Goal: Task Accomplishment & Management: Manage account settings

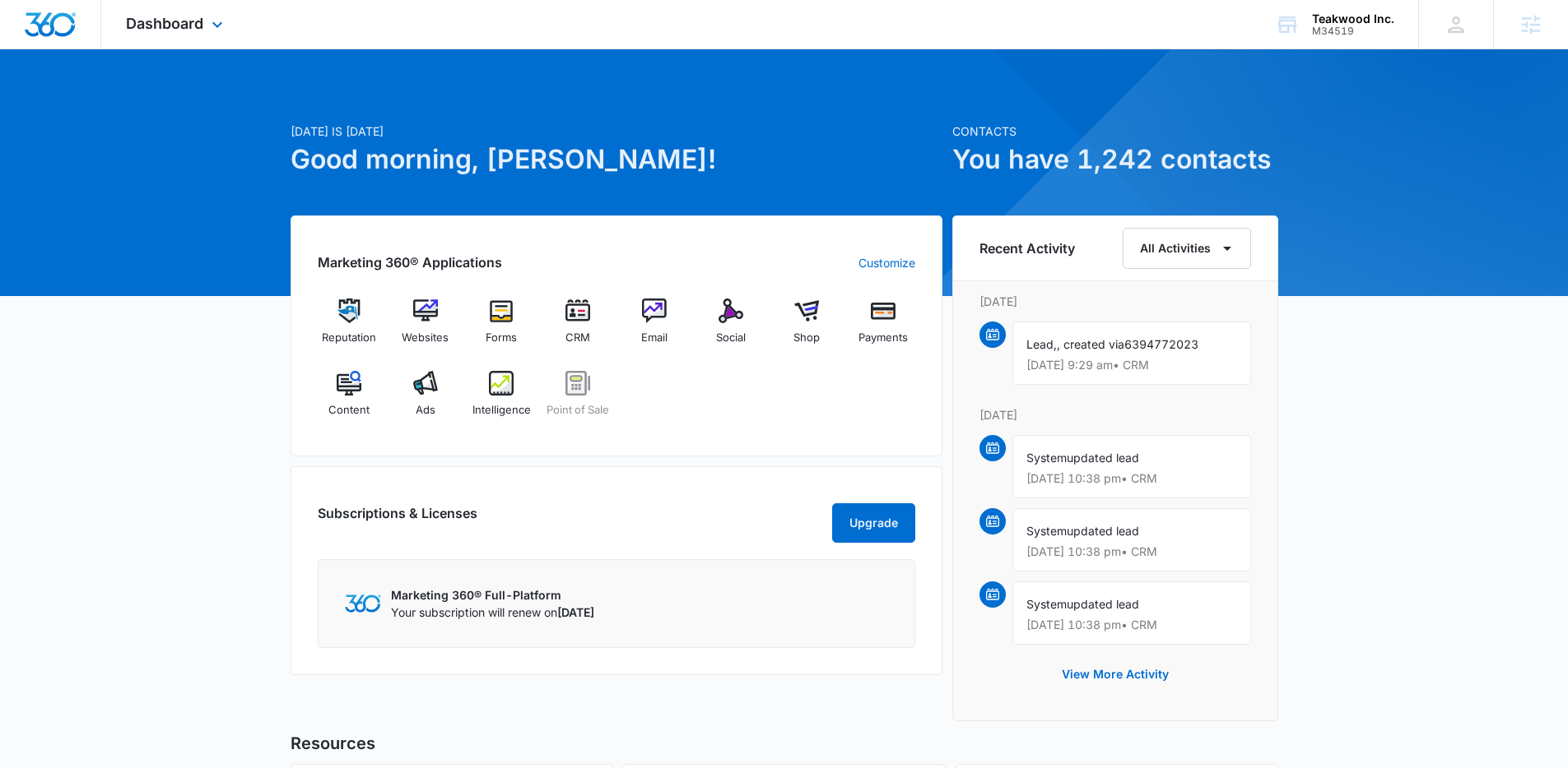
click at [200, 33] on div "Dashboard Apps Reputation Websites Forms CRM Email Social Shop Payments POS Con…" at bounding box center [177, 24] width 151 height 48
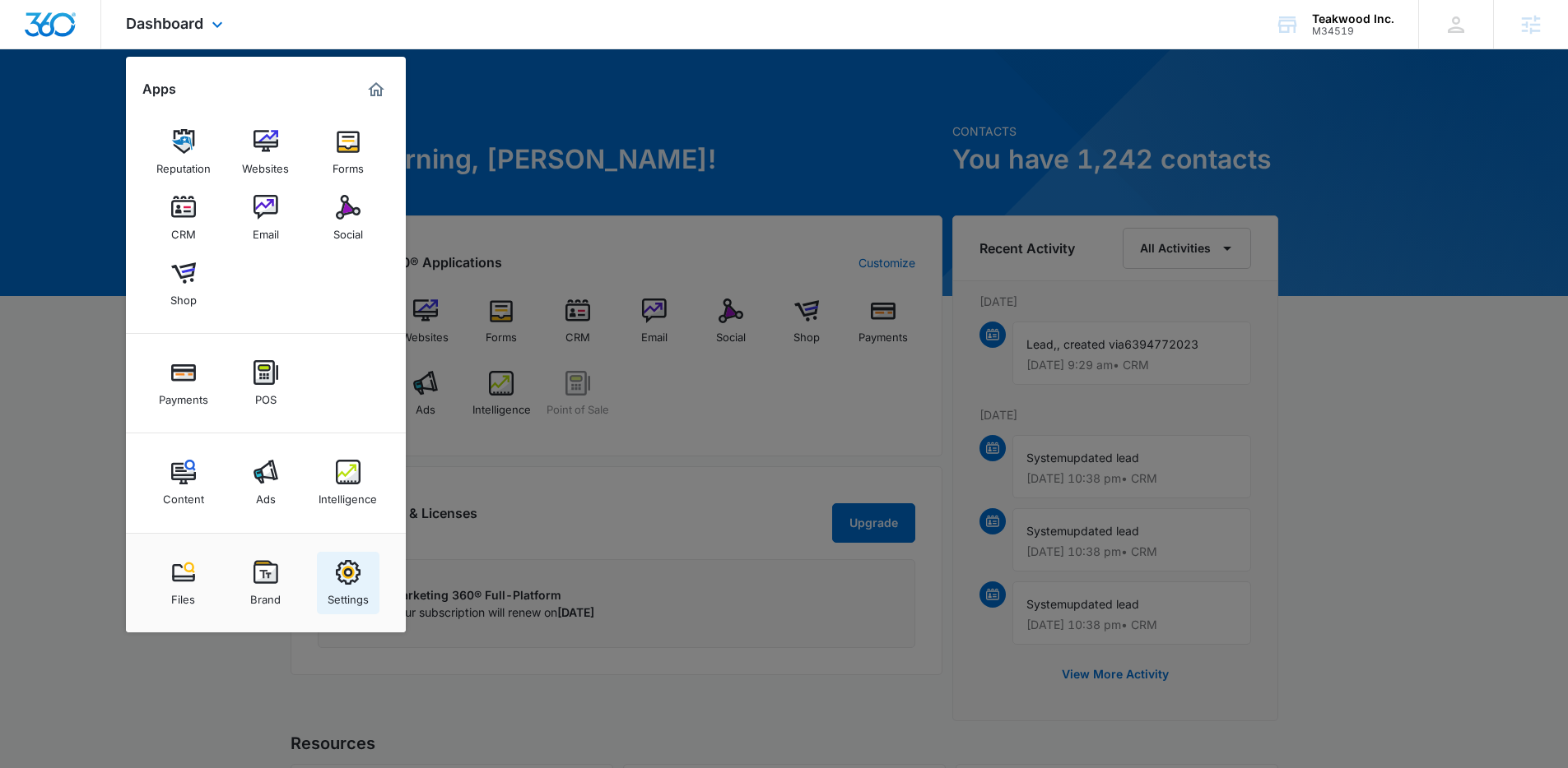
click at [358, 594] on div "Settings" at bounding box center [348, 595] width 42 height 22
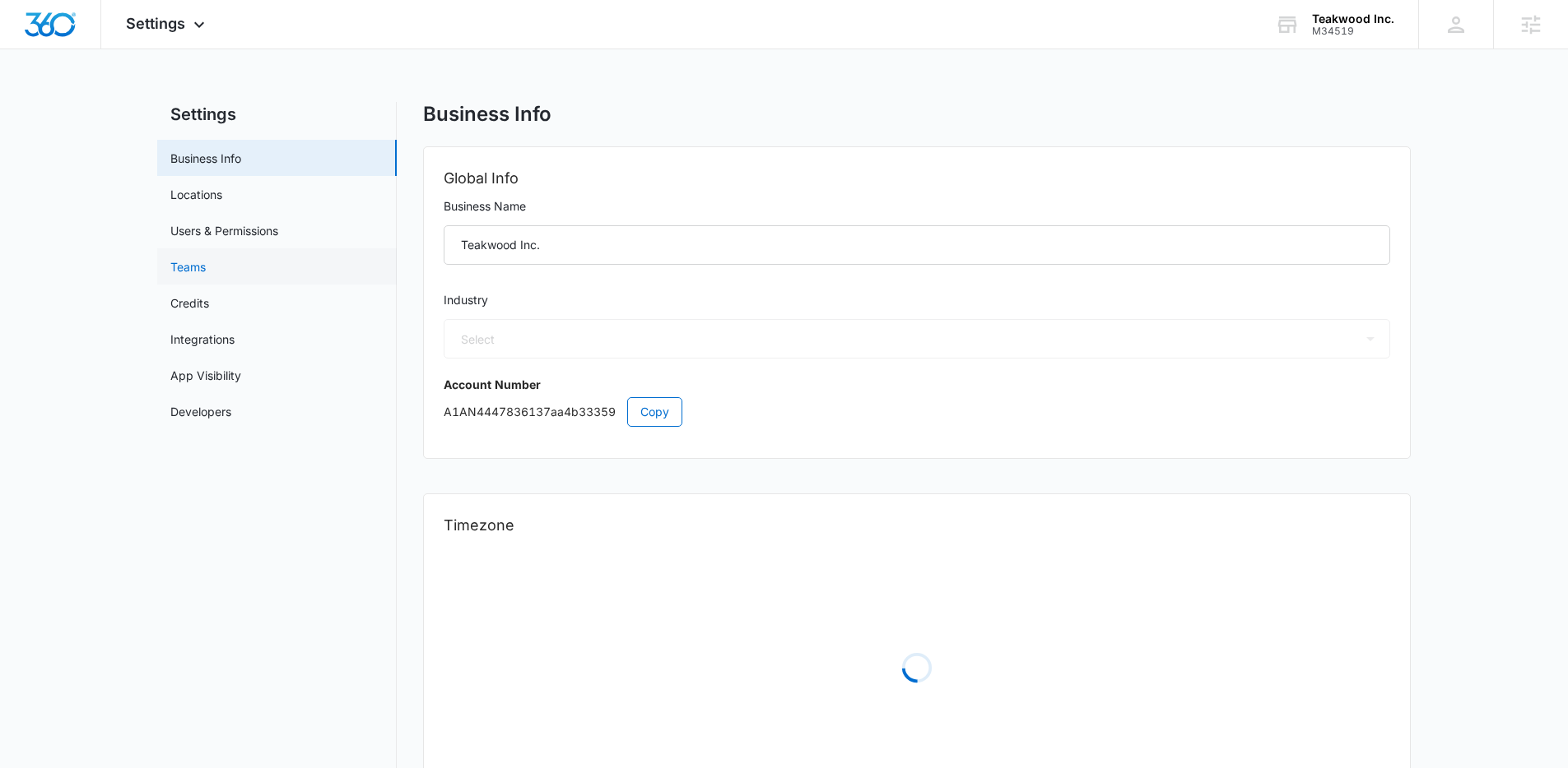
select select "33"
select select "US"
select select "America/Denver"
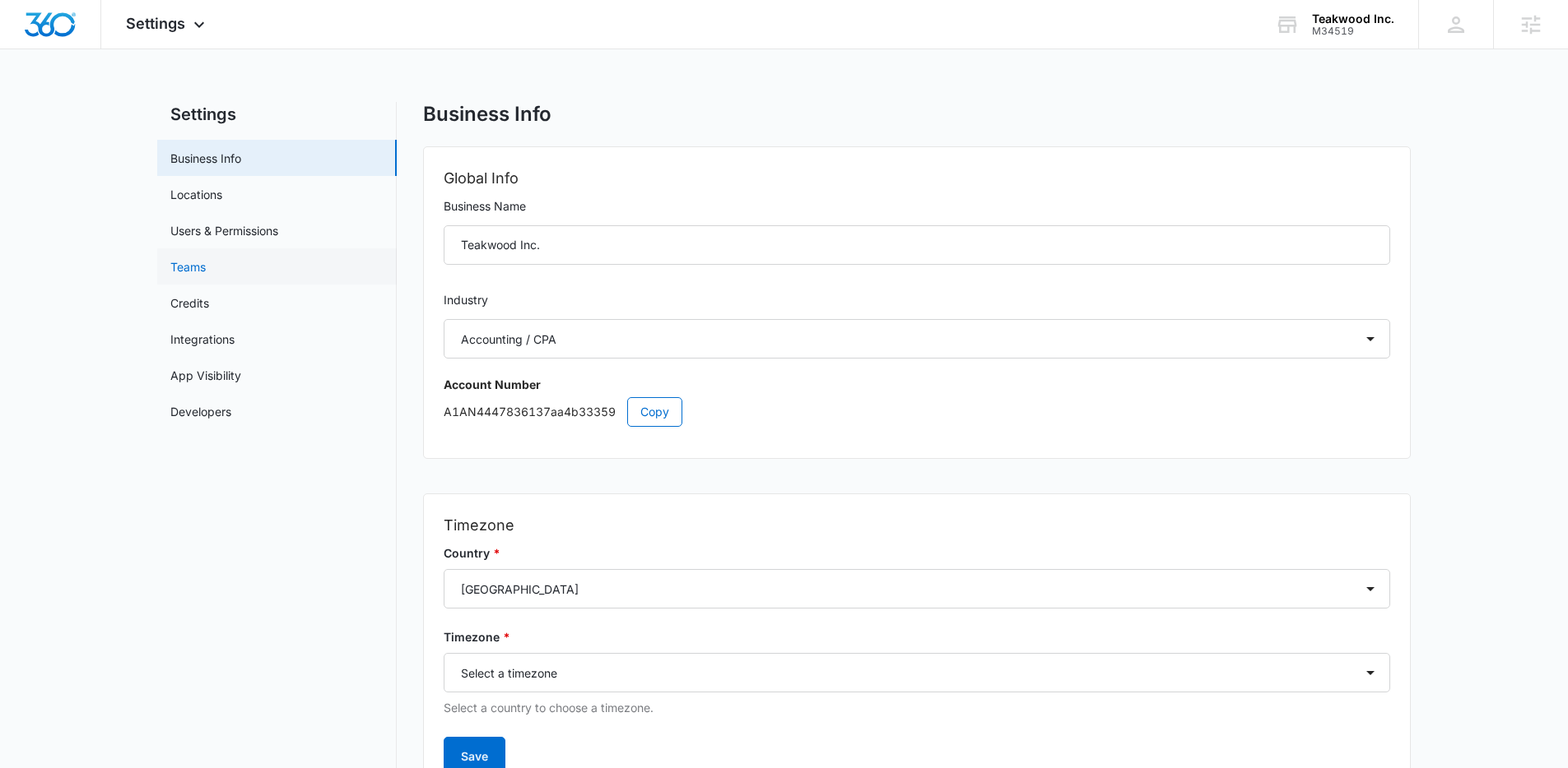
click at [206, 259] on link "Teams" at bounding box center [188, 267] width 35 height 17
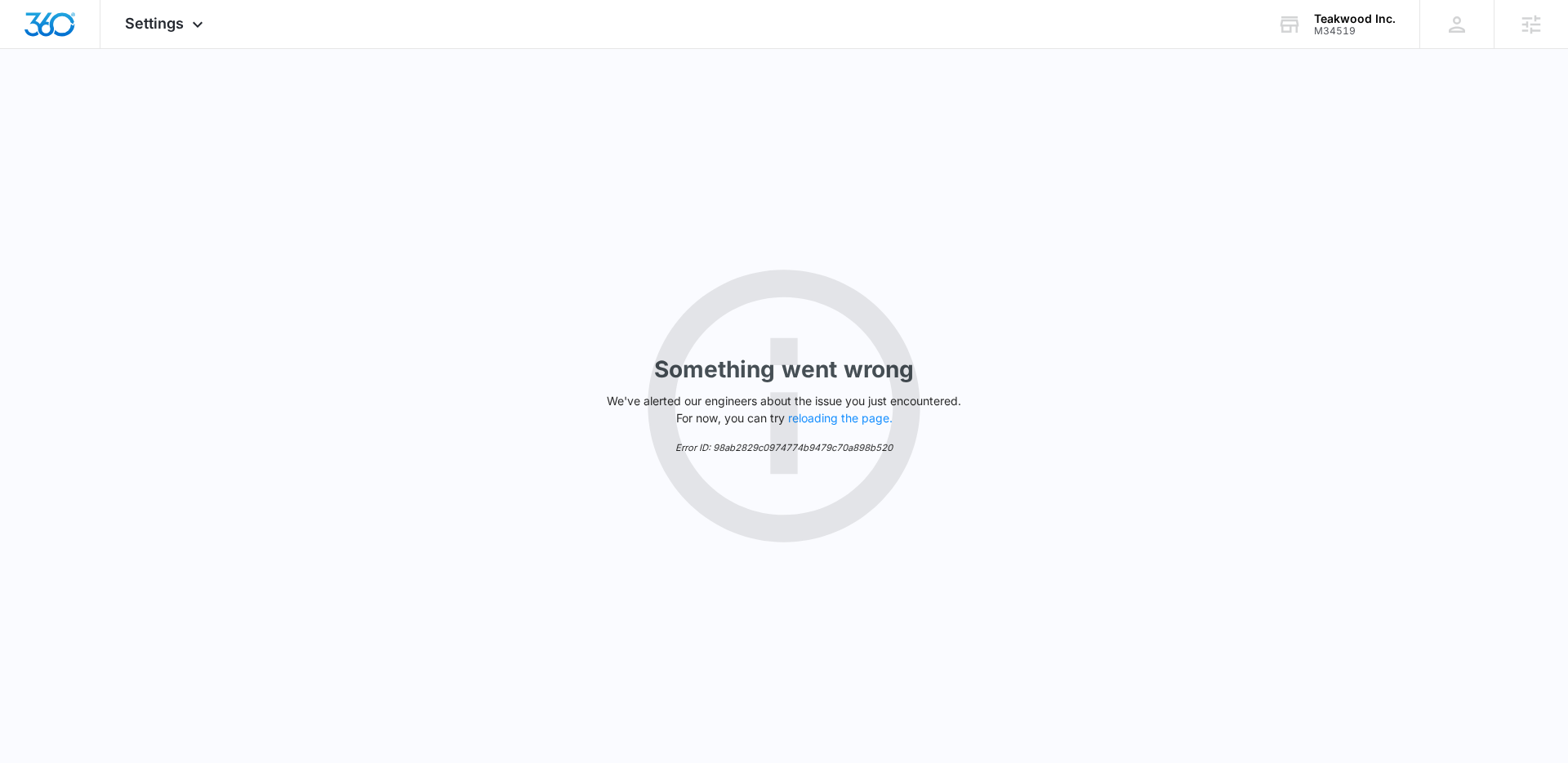
click at [241, 241] on div "Something went wrong We've alerted our engineers about the issue you just encou…" at bounding box center [784, 406] width 1568 height 714
click at [207, 31] on icon at bounding box center [198, 28] width 20 height 20
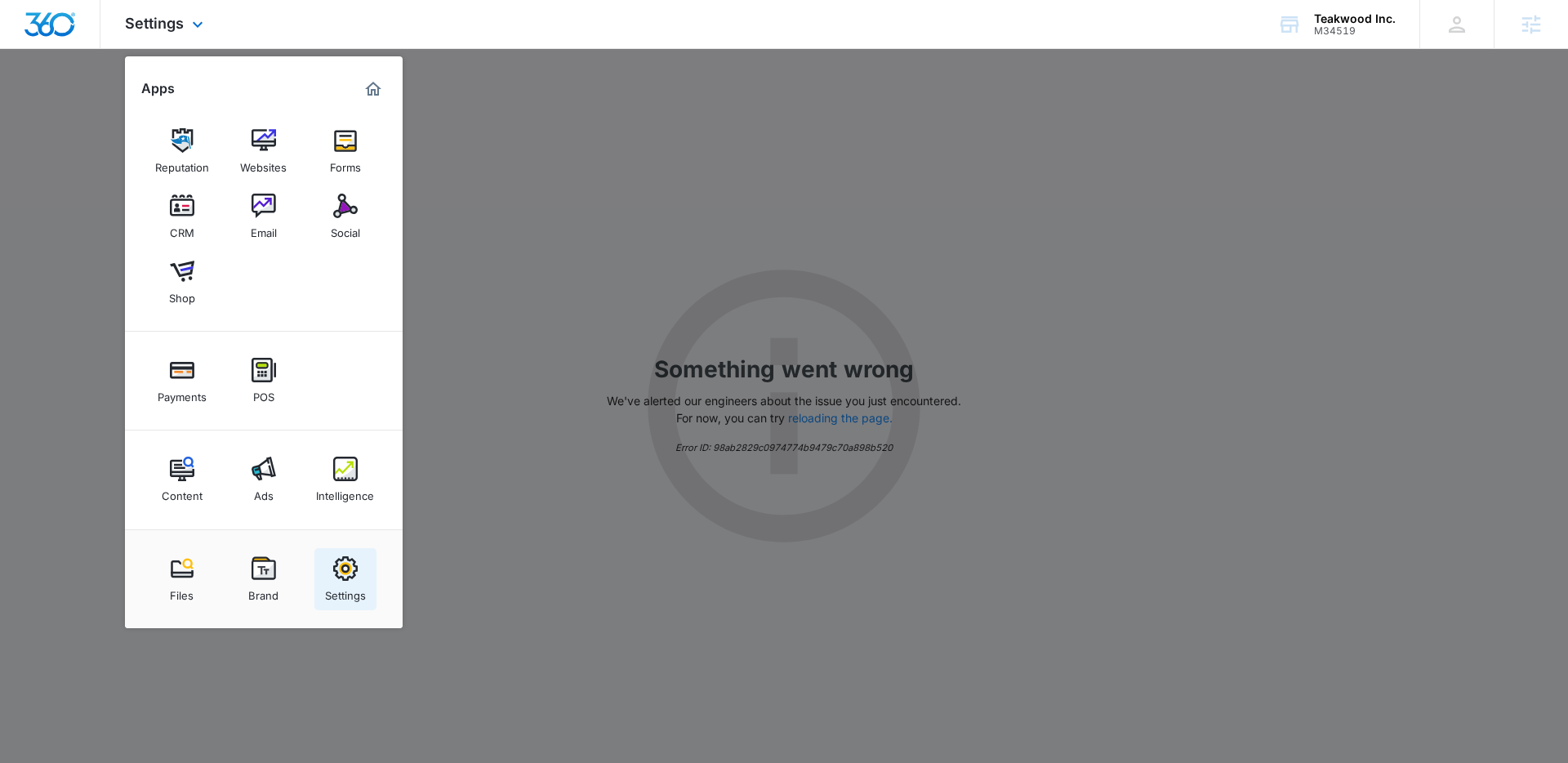
click at [338, 583] on div "Settings" at bounding box center [345, 591] width 41 height 21
select select "33"
select select "US"
select select "America/Denver"
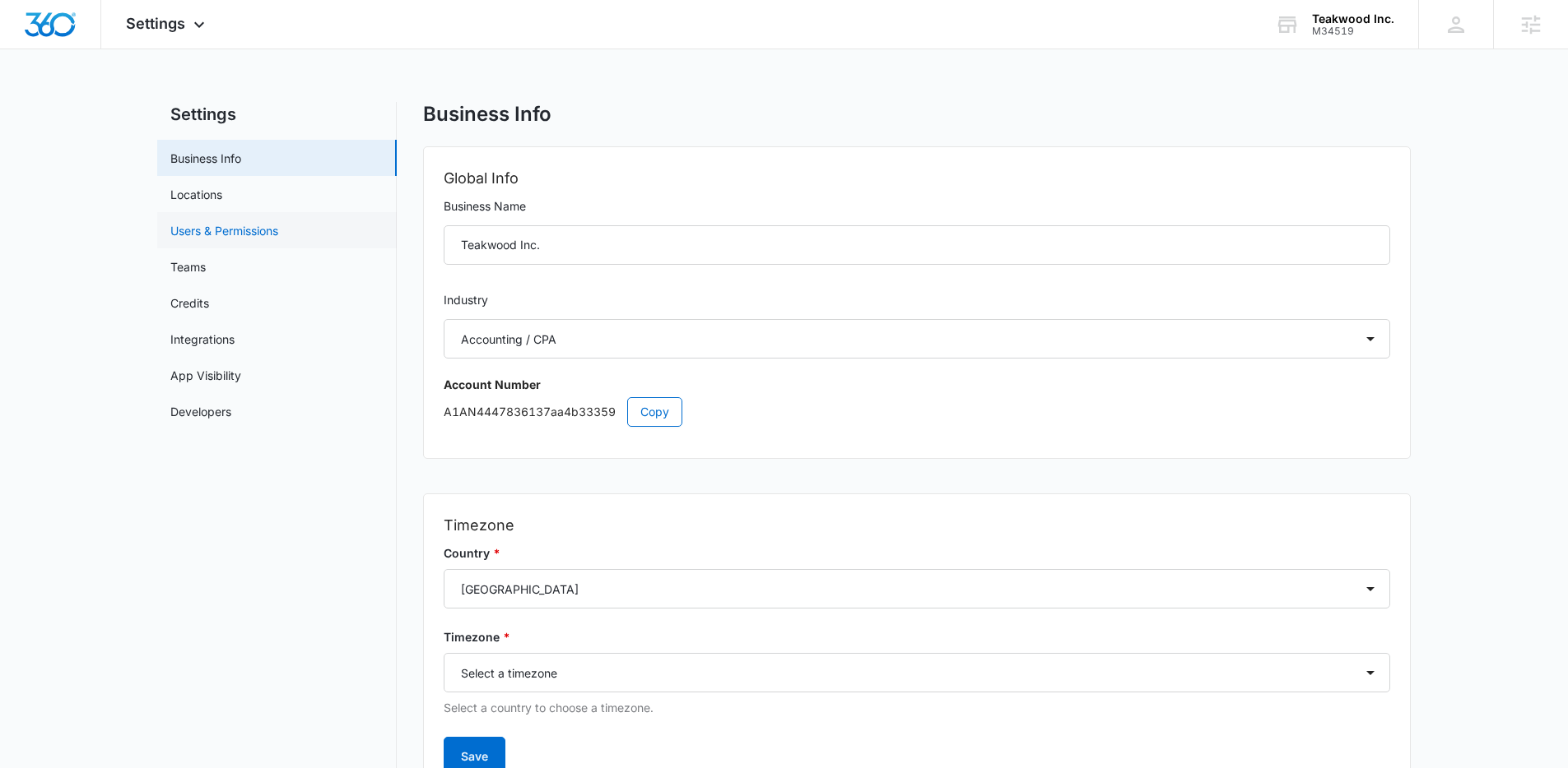
click at [240, 222] on link "Users & Permissions" at bounding box center [224, 231] width 108 height 17
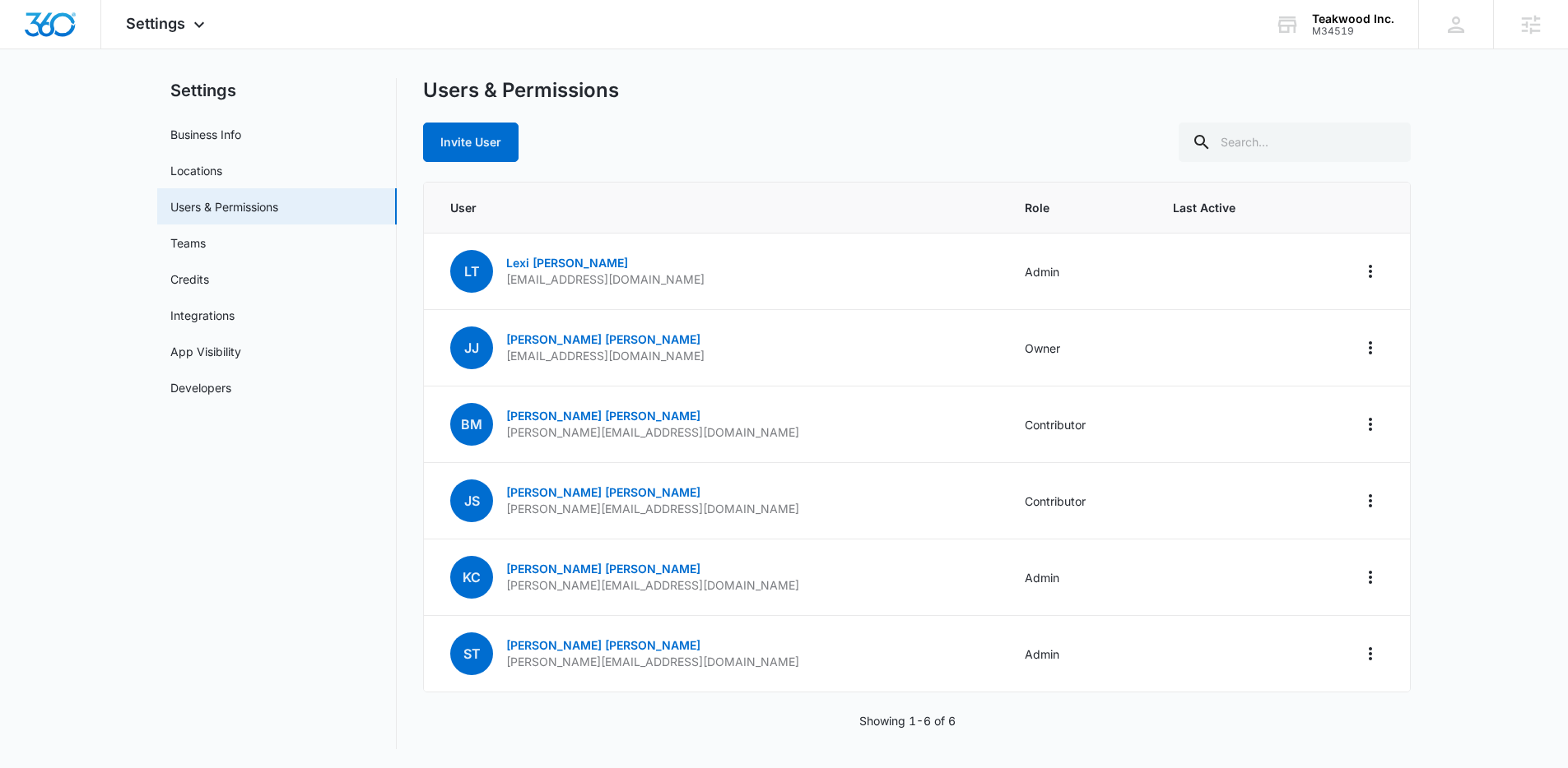
scroll to position [25, 0]
click at [1366, 267] on icon "Actions" at bounding box center [1370, 270] width 20 height 20
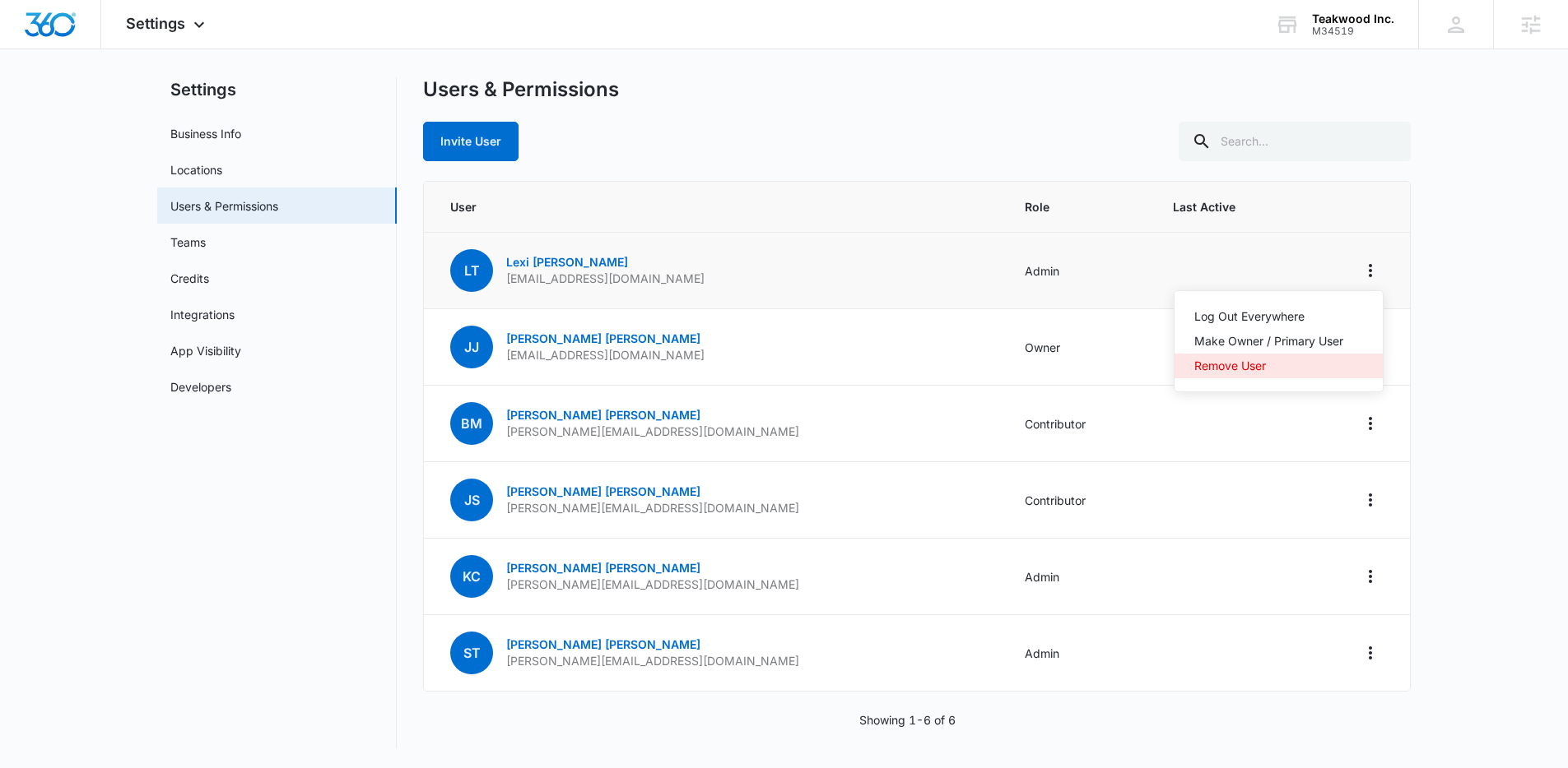
click at [1249, 371] on div "Remove User" at bounding box center [1269, 366] width 149 height 11
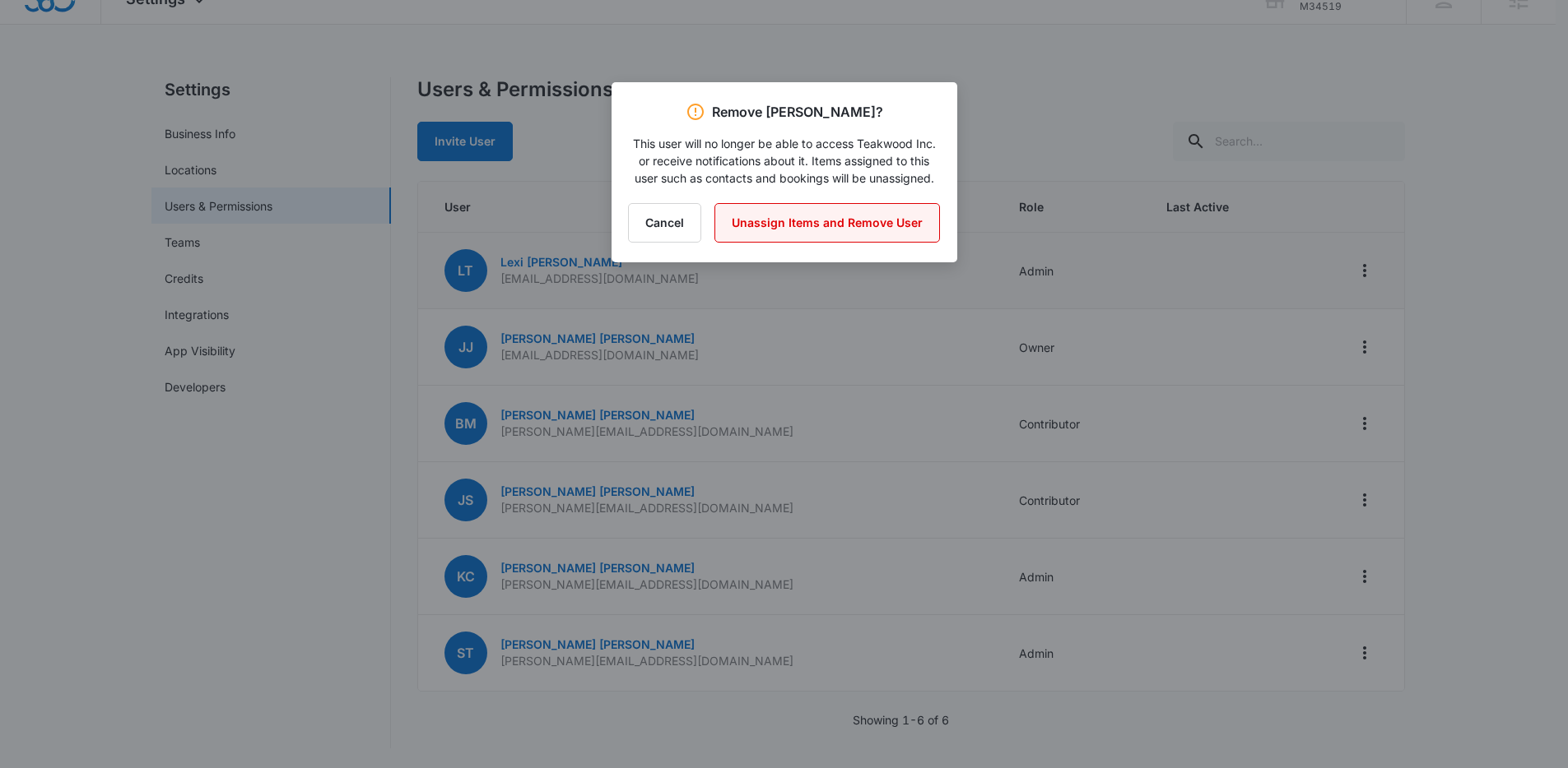
click at [933, 233] on button "Unassign Items and Remove User" at bounding box center [826, 223] width 226 height 40
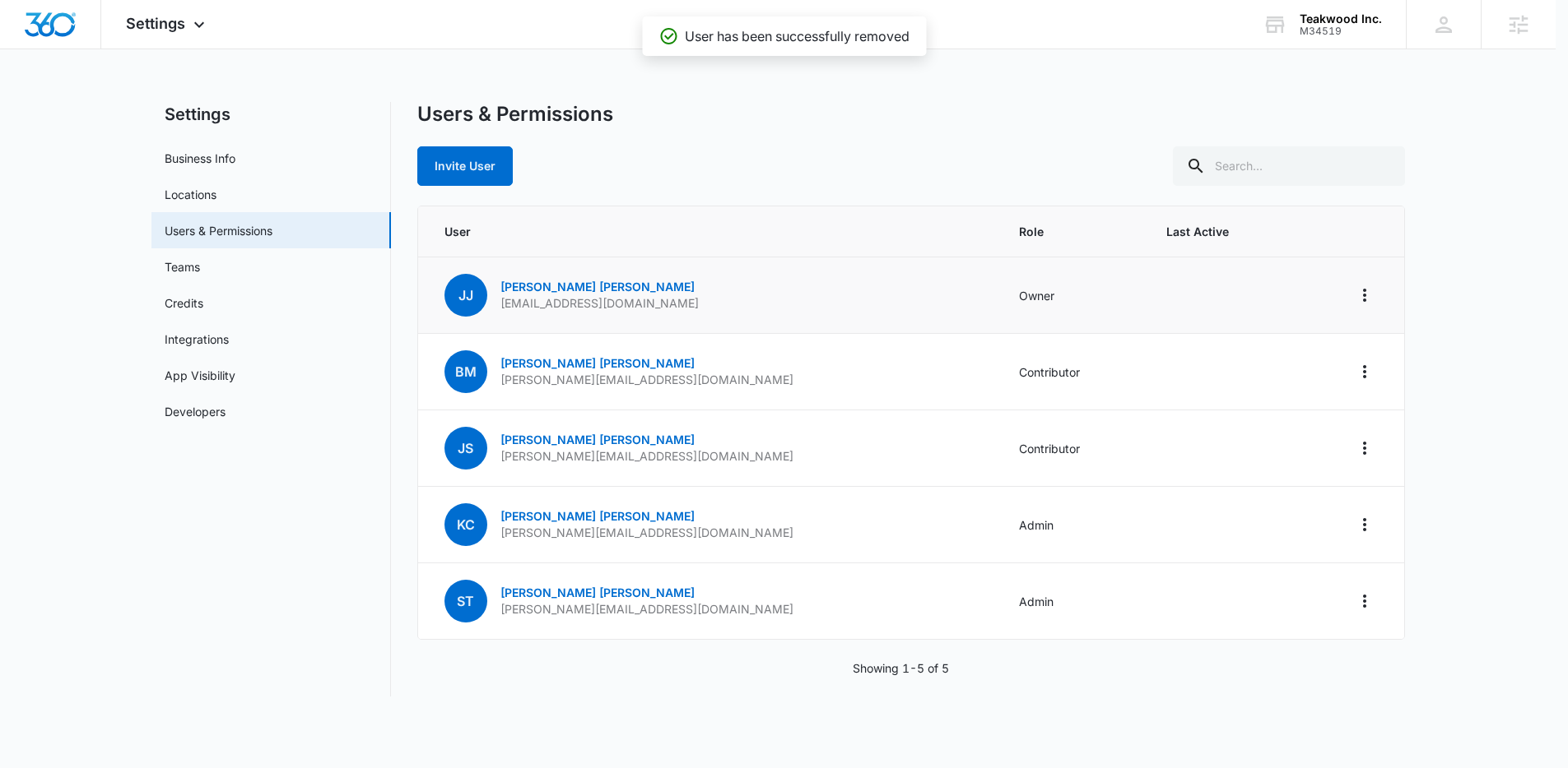
scroll to position [0, 0]
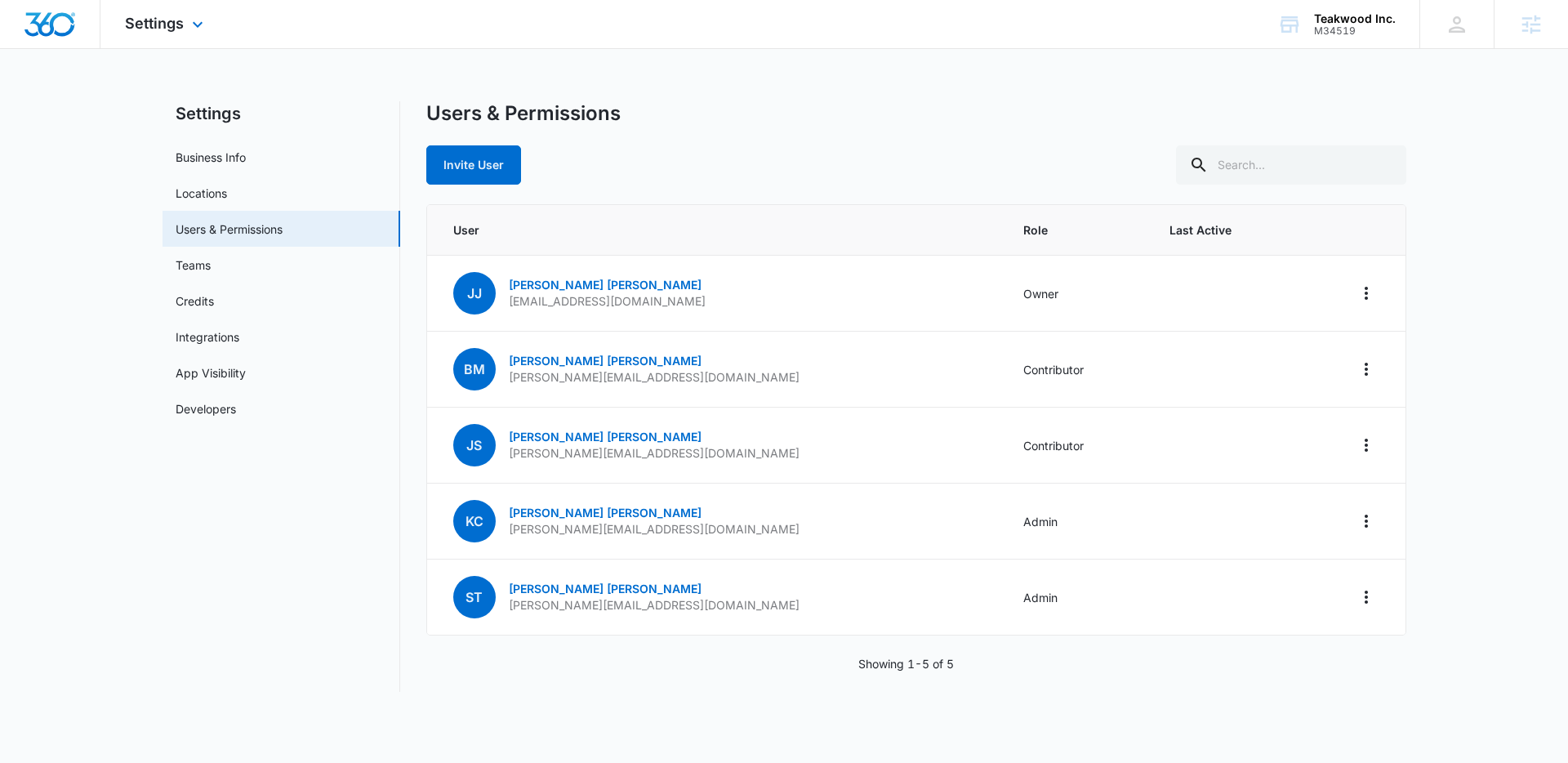
click at [58, 29] on img "Dashboard" at bounding box center [50, 24] width 52 height 25
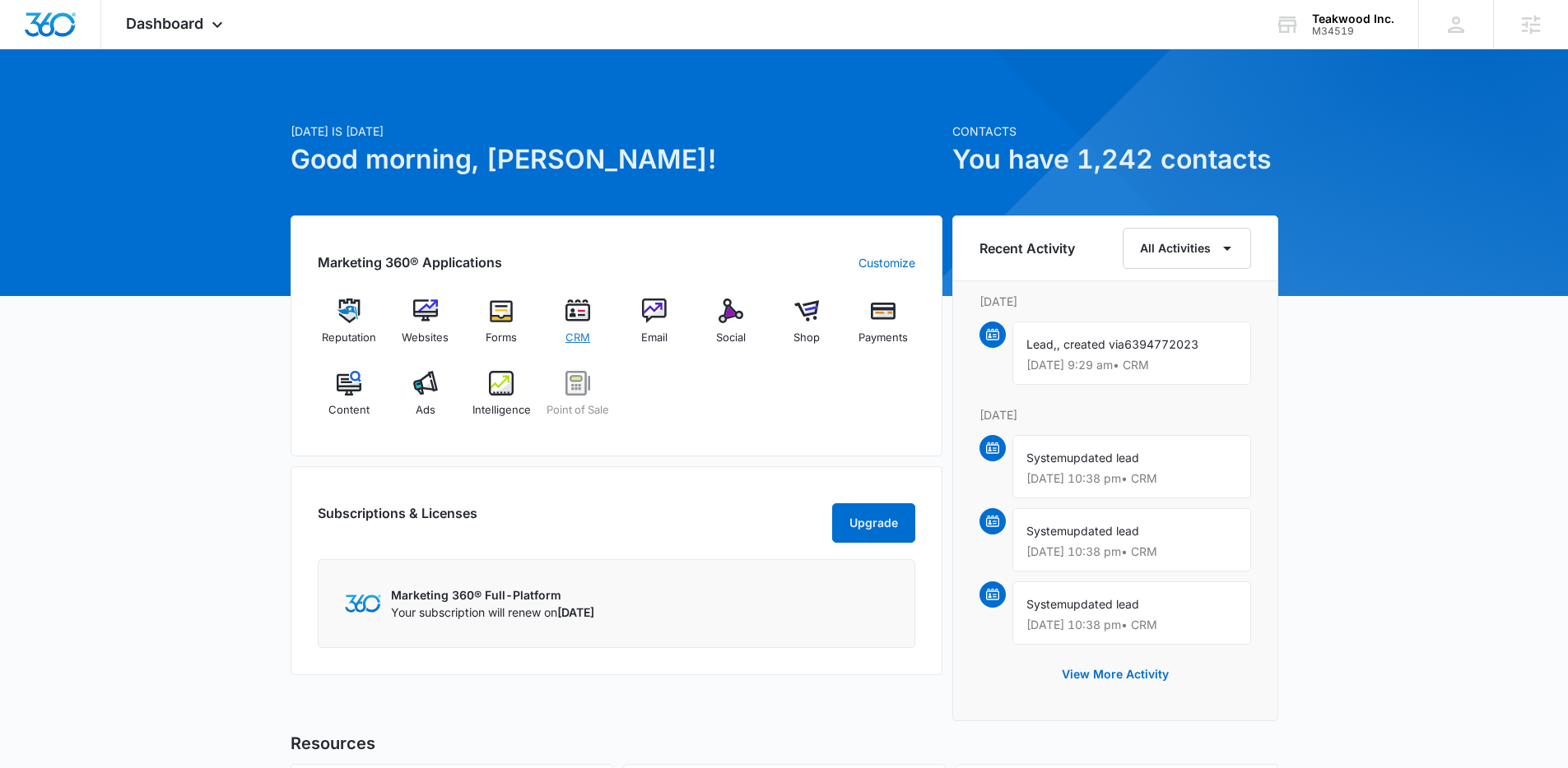
click at [566, 311] on img at bounding box center [577, 310] width 25 height 25
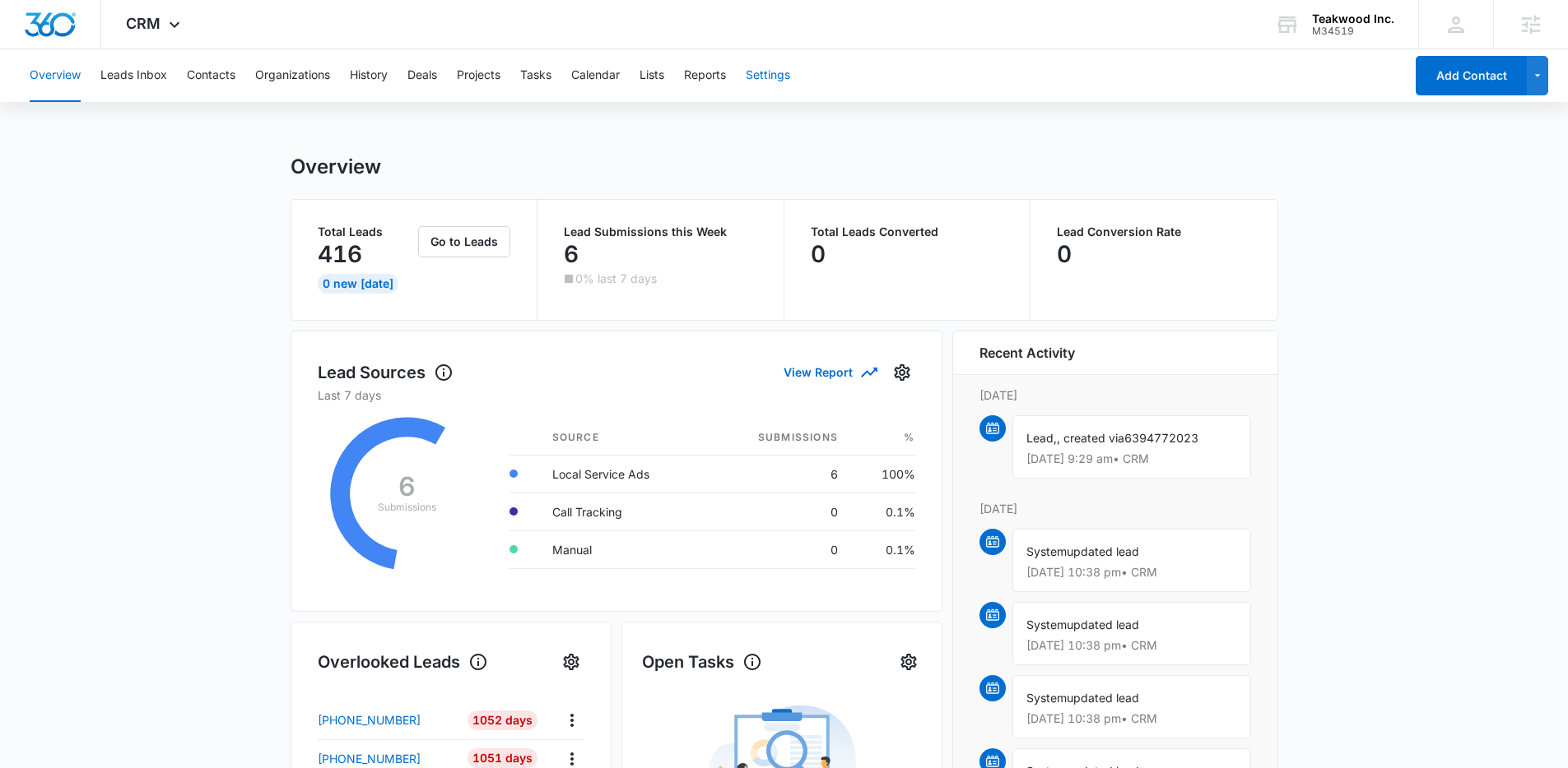
click at [800, 74] on div "Overview Leads Inbox Contacts Organizations History Deals Projects Tasks Calend…" at bounding box center [711, 75] width 1384 height 53
click at [785, 90] on button "Settings" at bounding box center [768, 75] width 44 height 53
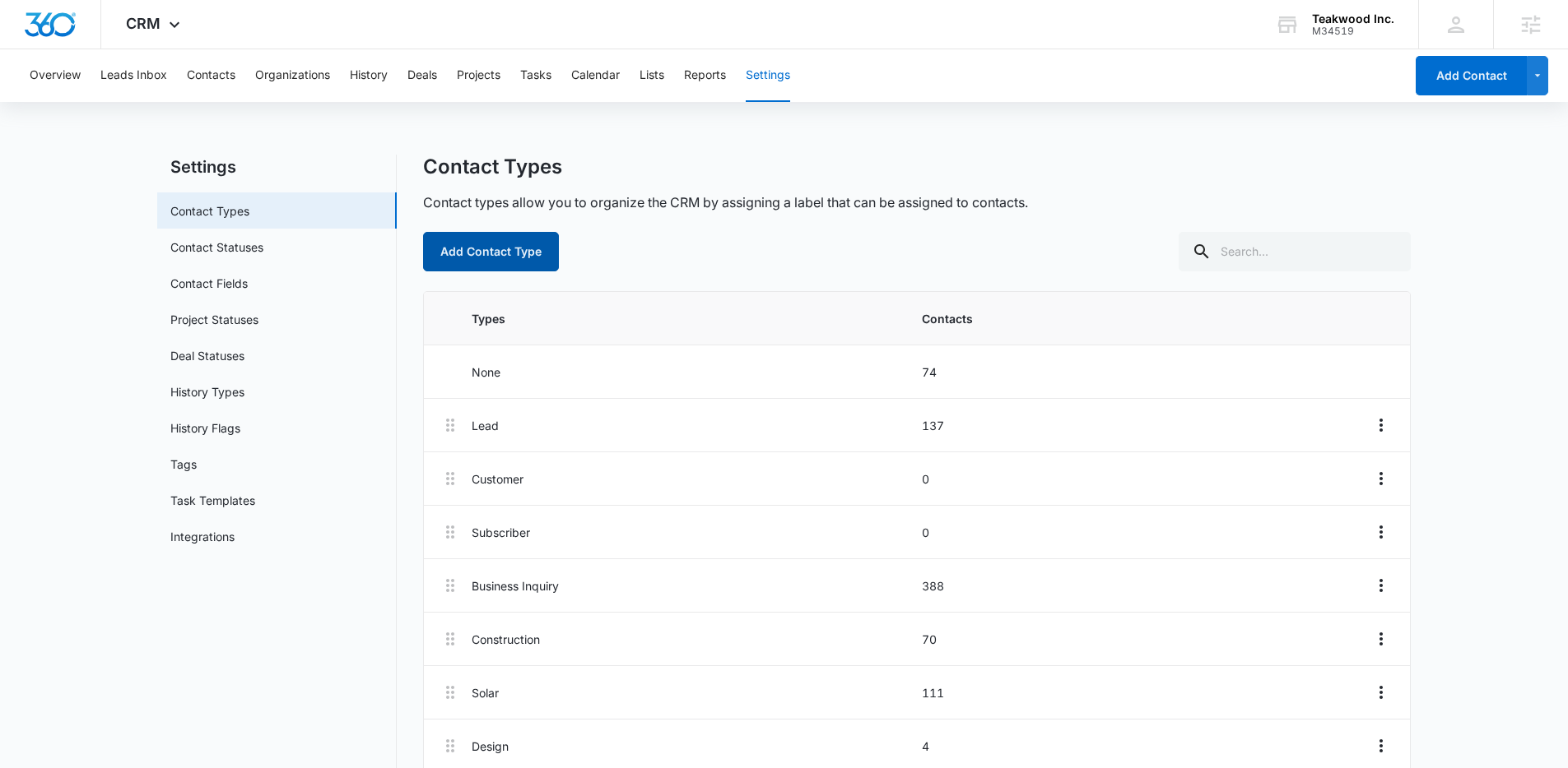
click at [538, 255] on button "Add Contact Type" at bounding box center [491, 252] width 136 height 40
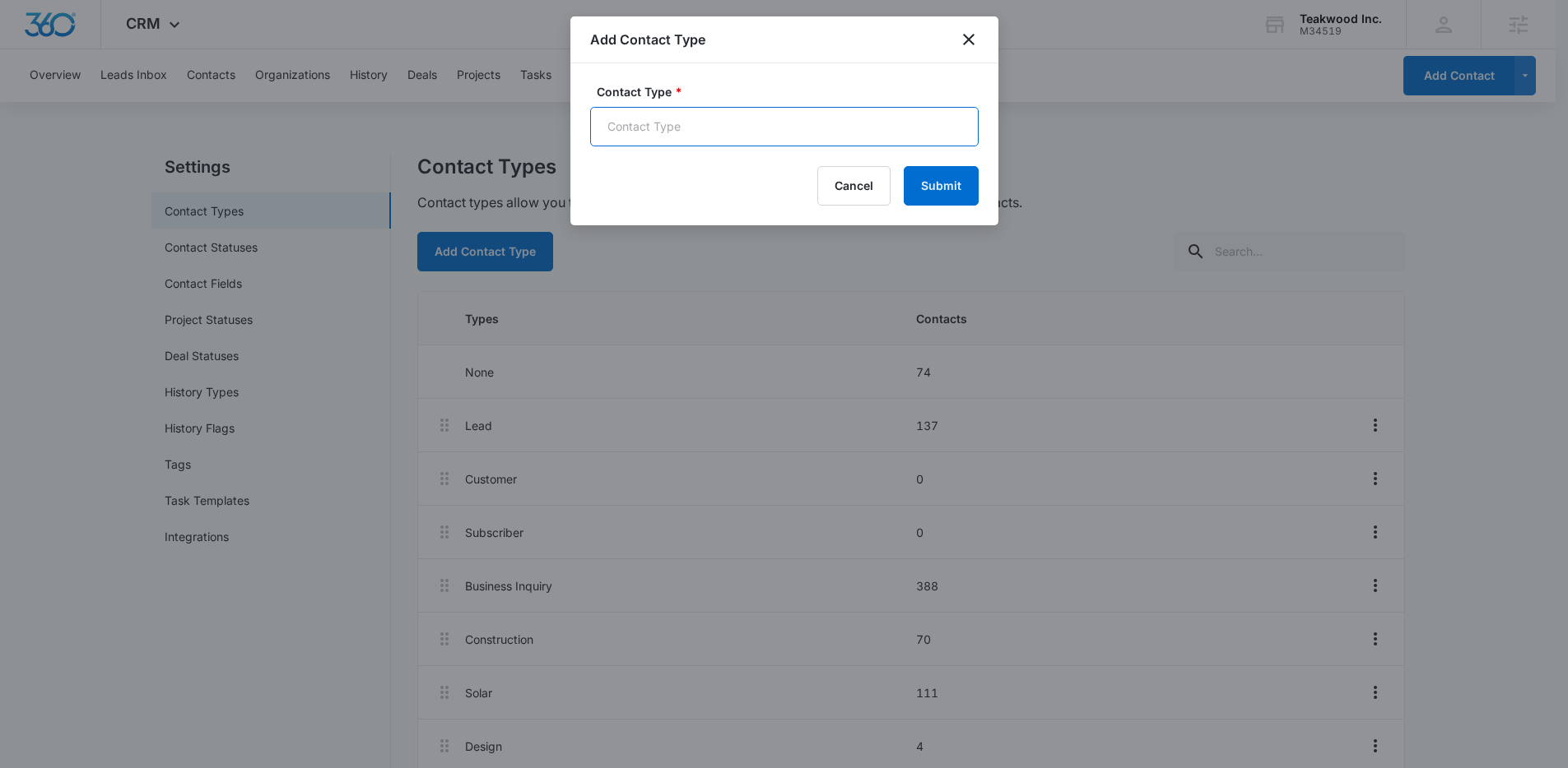
click at [738, 144] on input "Contact Type *" at bounding box center [784, 127] width 389 height 40
type input "LSA Message Leads"
click at [937, 192] on button "Submit" at bounding box center [941, 186] width 75 height 40
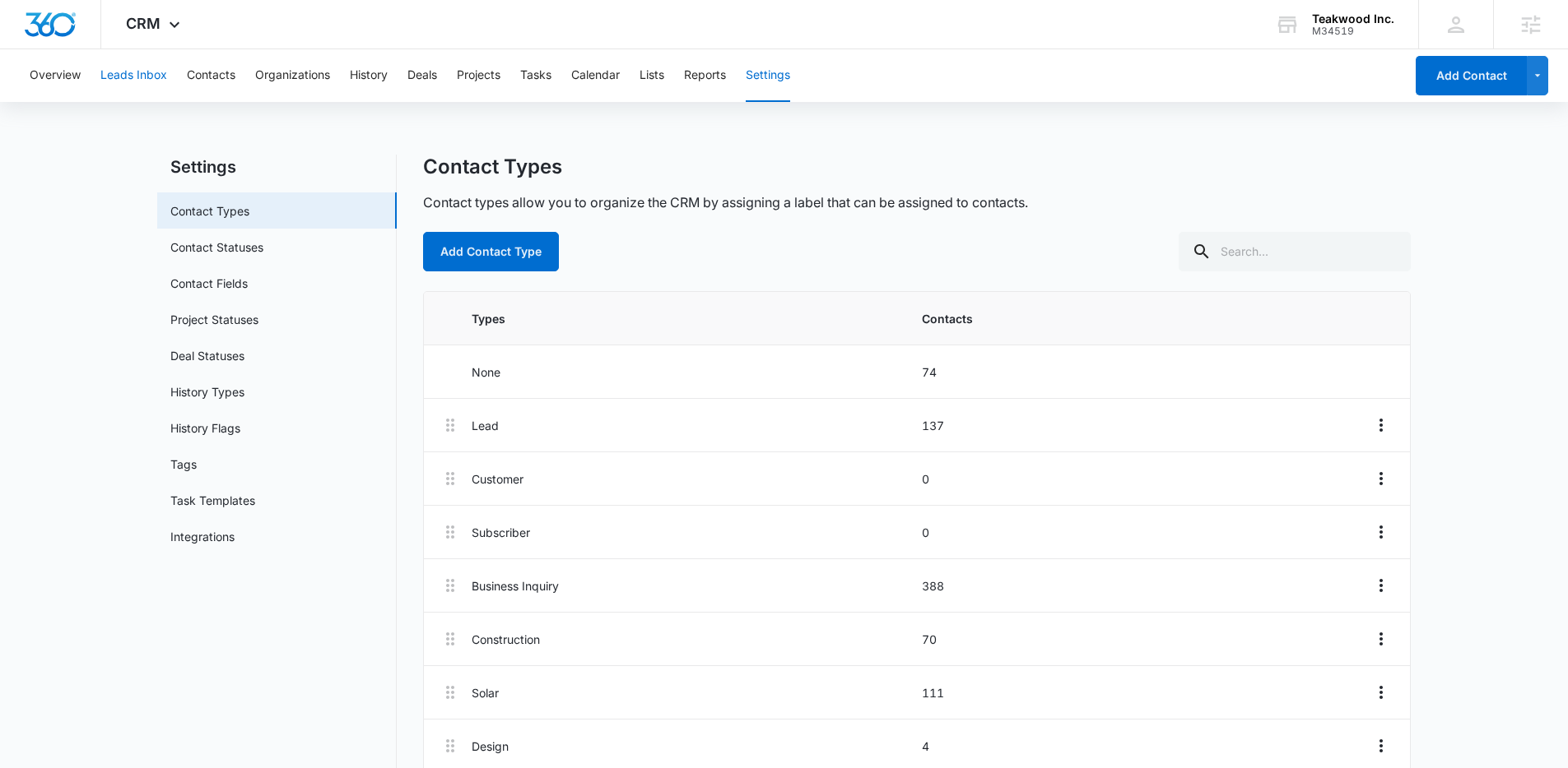
click at [105, 89] on button "Leads Inbox" at bounding box center [133, 75] width 67 height 53
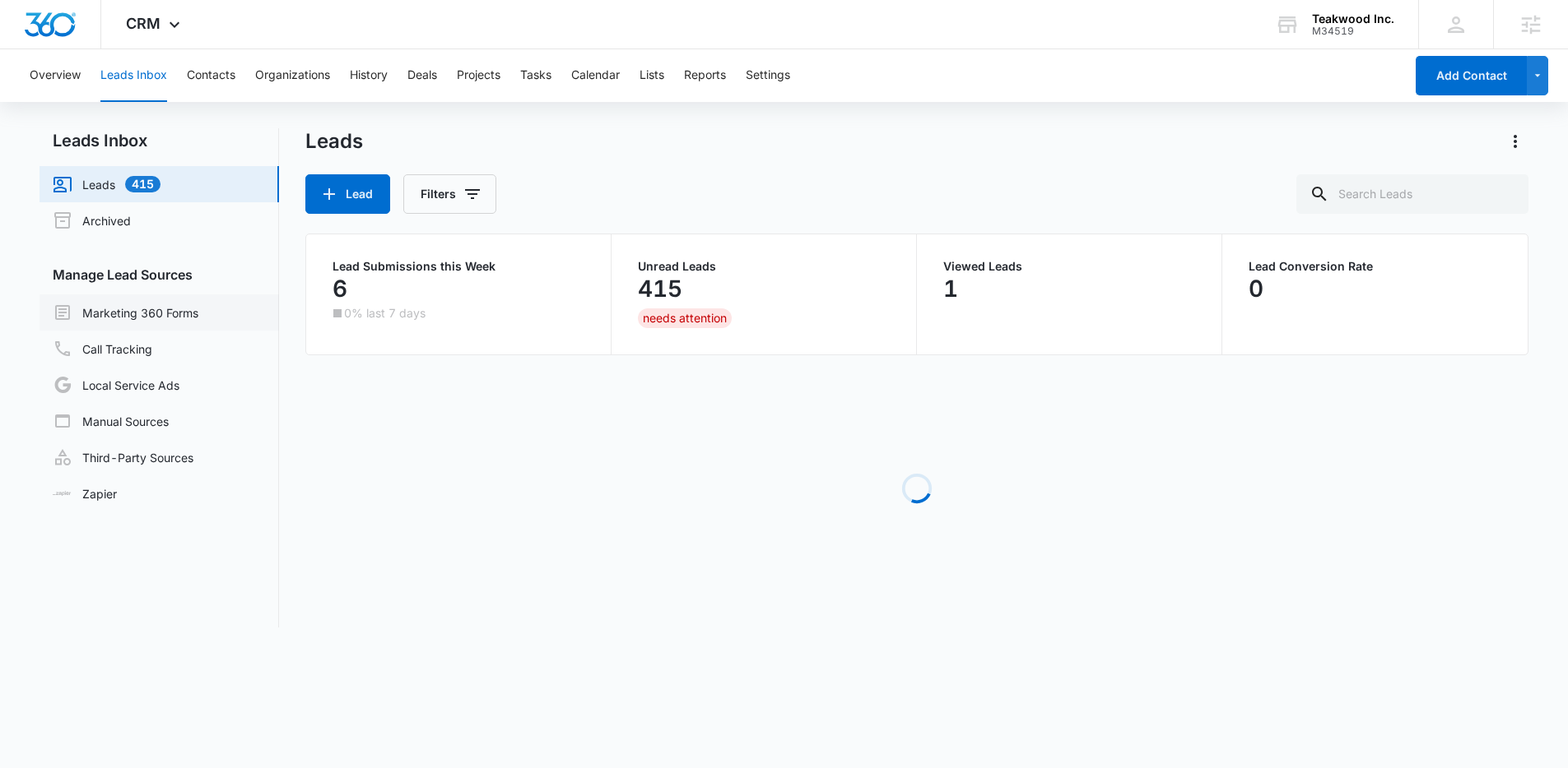
click at [177, 313] on link "Marketing 360 Forms" at bounding box center [125, 312] width 145 height 20
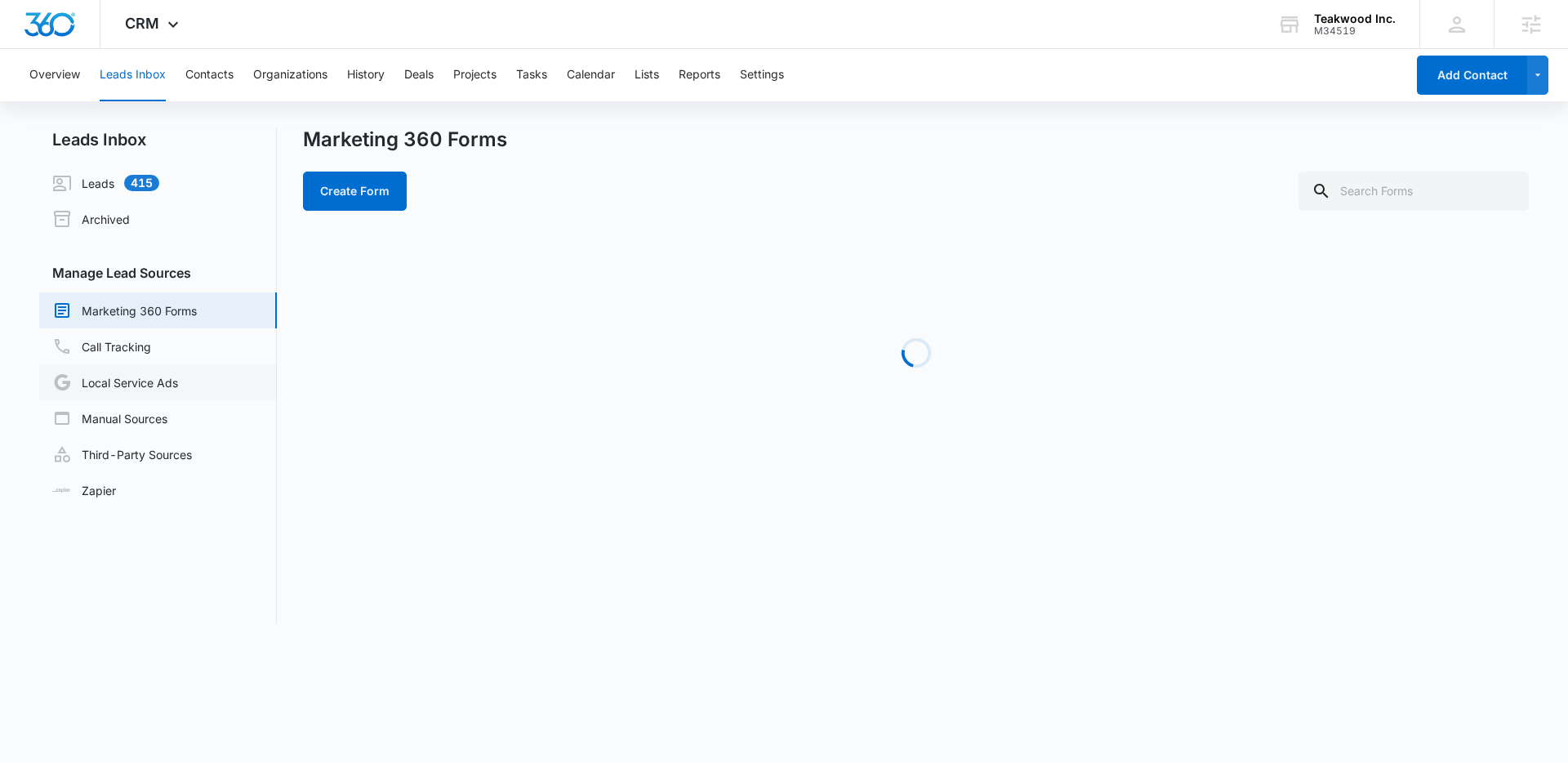
click at [178, 382] on link "Local Service Ads" at bounding box center [115, 382] width 125 height 20
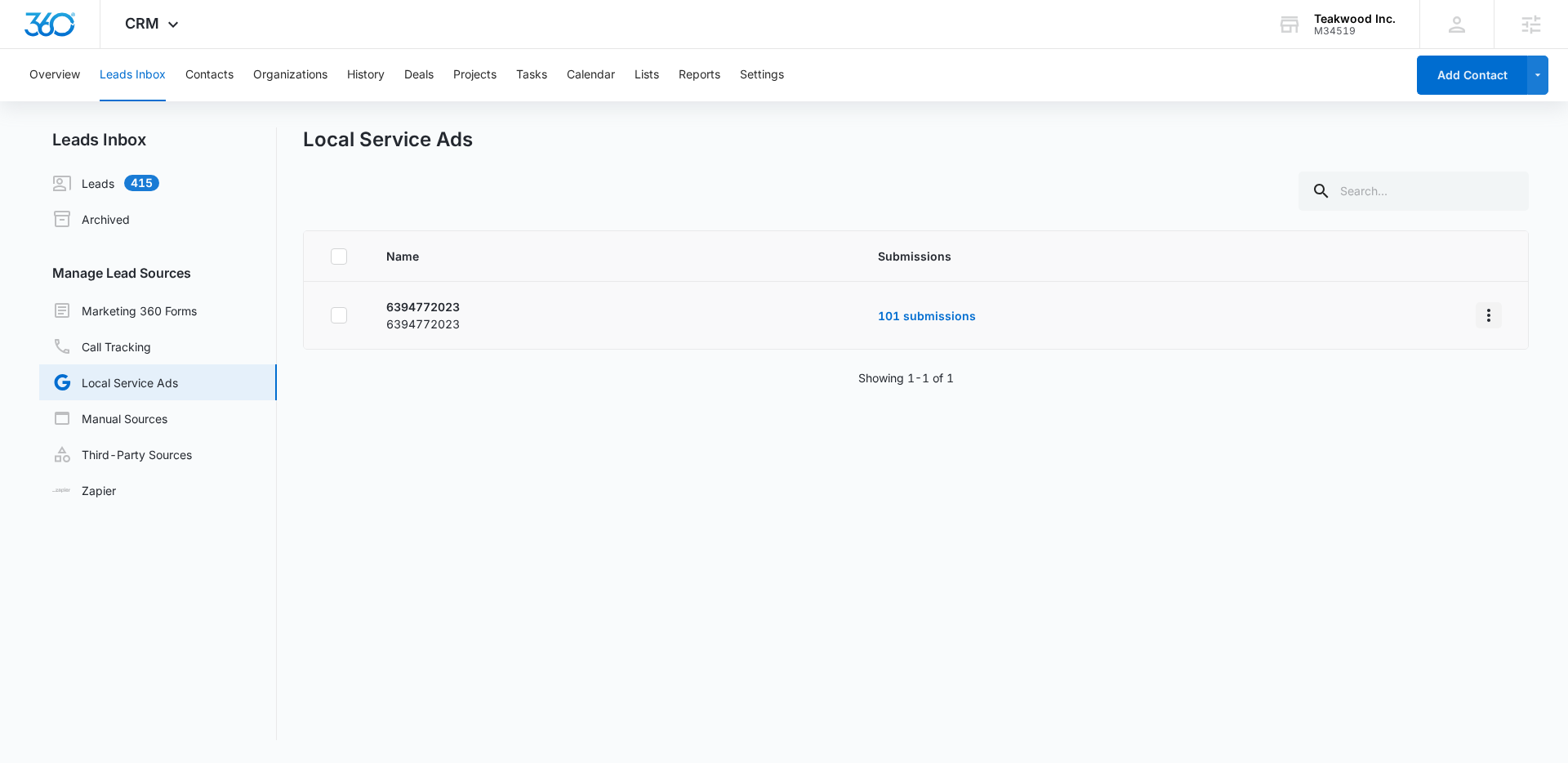
click at [1479, 316] on icon "Overflow Menu" at bounding box center [1488, 315] width 20 height 20
click at [1445, 380] on div "Submission Rules" at bounding box center [1402, 385] width 92 height 11
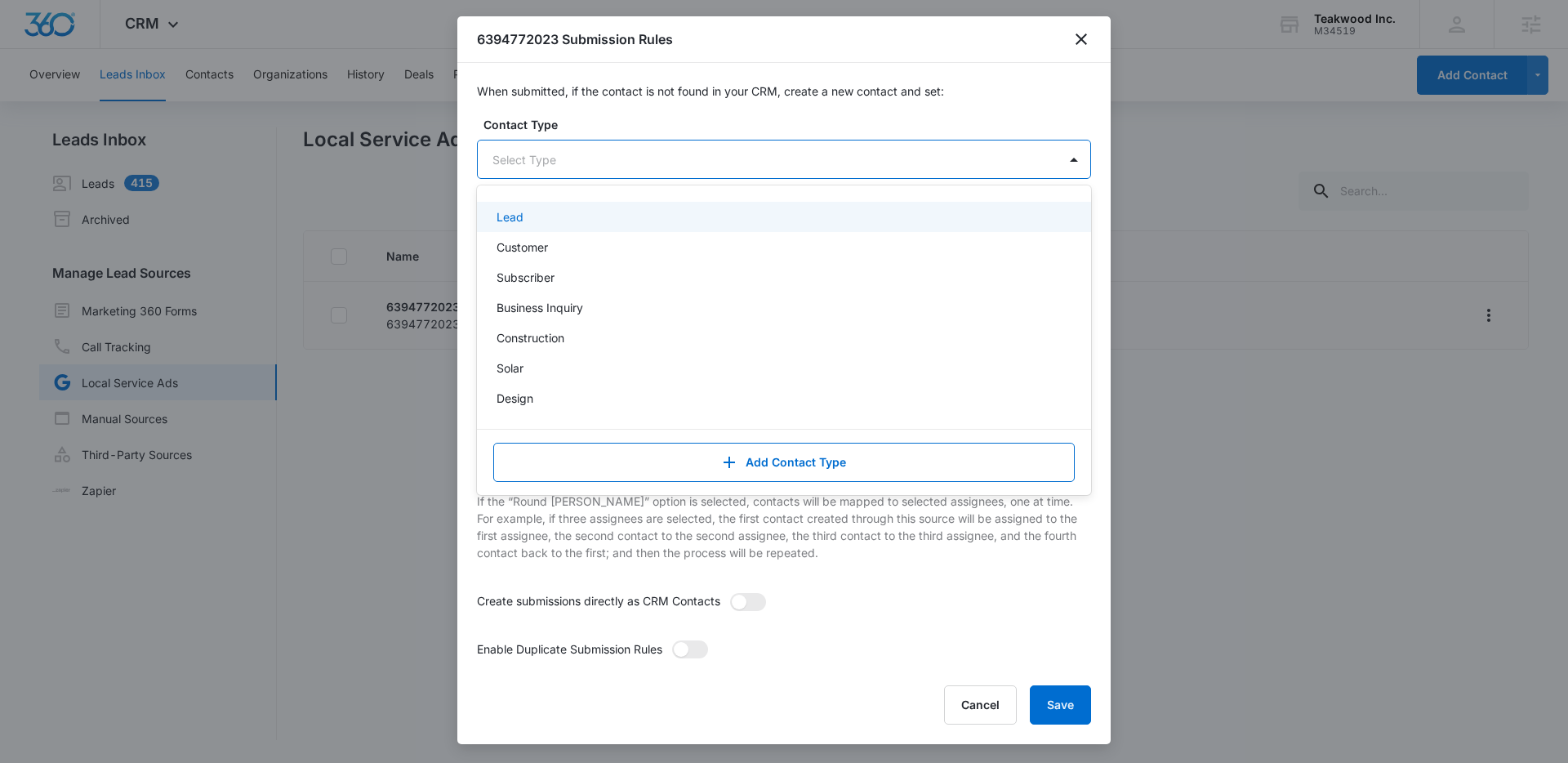
click at [751, 169] on div at bounding box center [763, 160] width 544 height 21
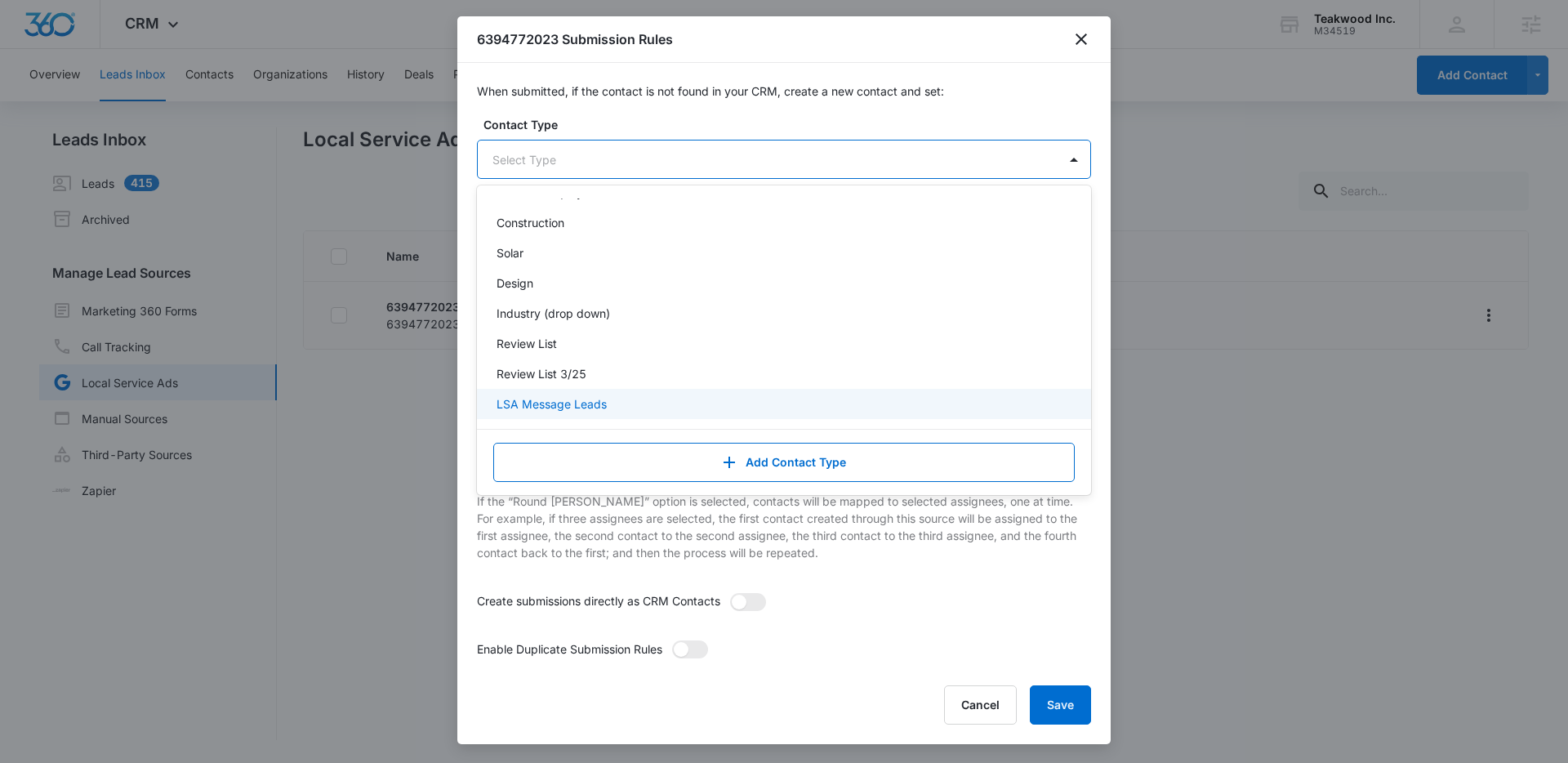
click at [630, 407] on div "LSA Message Leads" at bounding box center [782, 404] width 572 height 17
click at [751, 125] on label "Contact Type" at bounding box center [790, 125] width 614 height 17
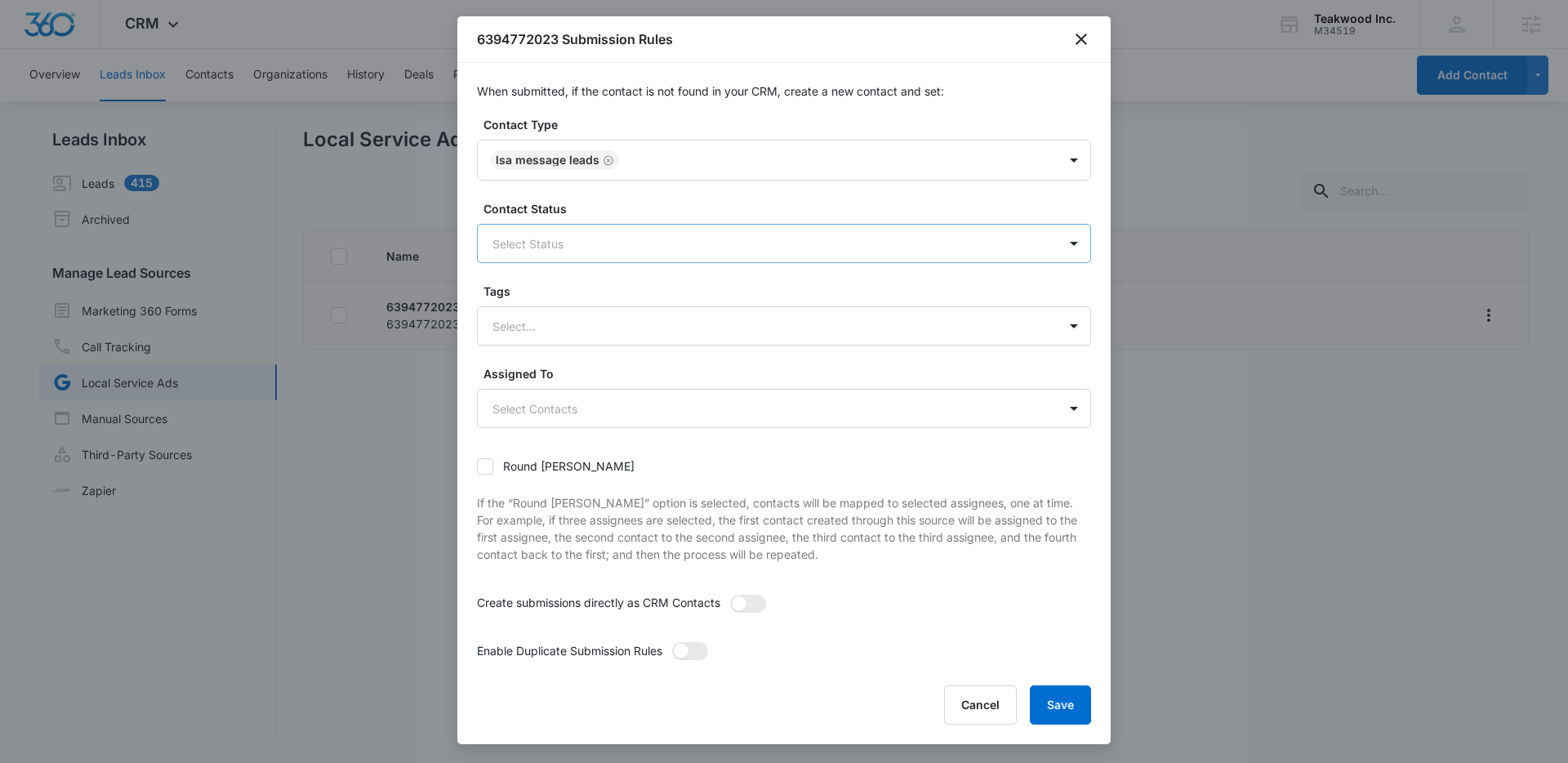
click at [654, 240] on div at bounding box center [763, 244] width 544 height 21
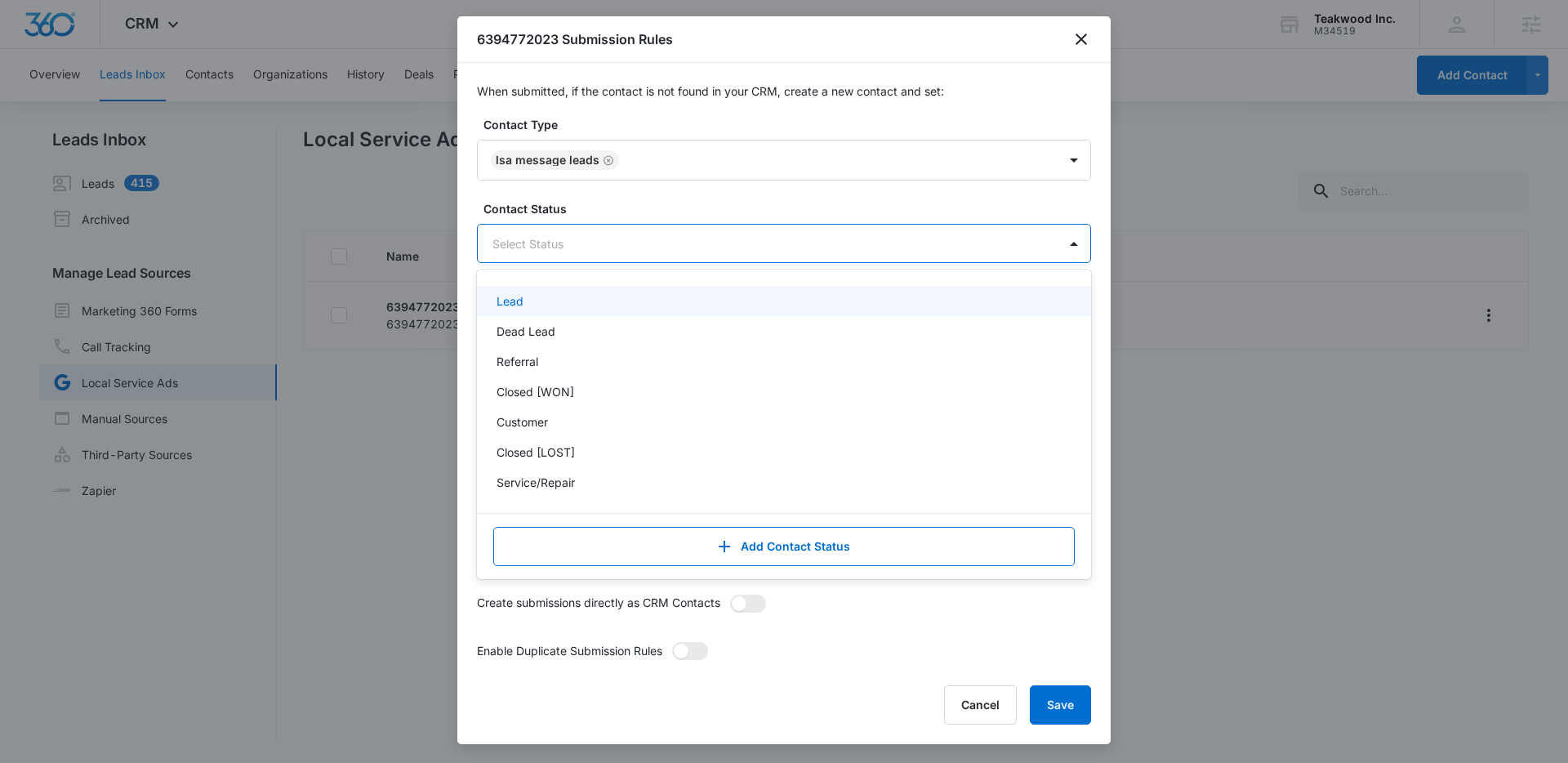
click at [679, 308] on div "Lead" at bounding box center [782, 301] width 572 height 17
click at [732, 207] on label "Contact Status" at bounding box center [790, 209] width 614 height 17
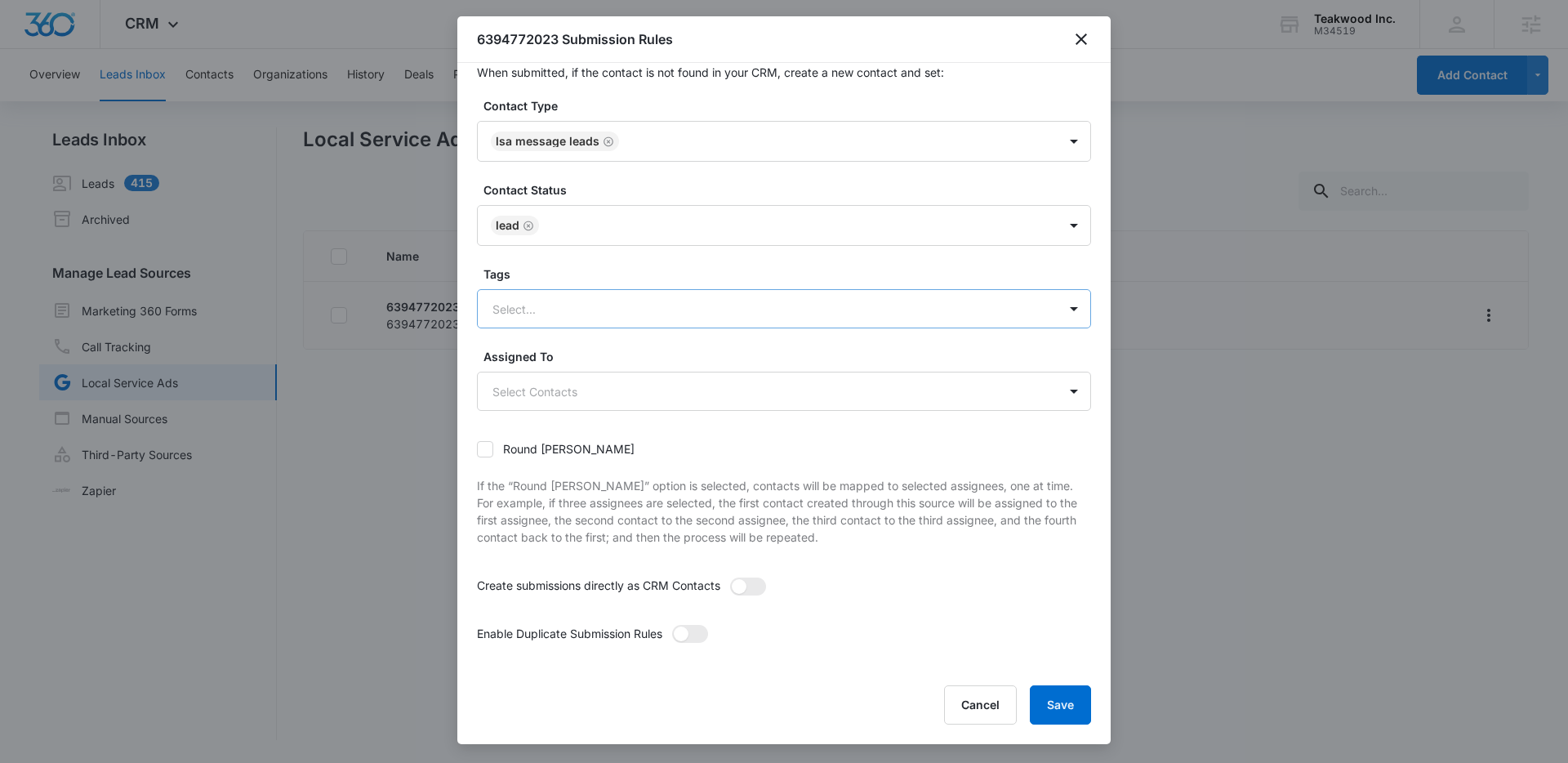
scroll to position [23, 0]
click at [656, 300] on div at bounding box center [763, 305] width 544 height 21
click at [627, 386] on body "CRM Apps Reputation Websites Forms CRM Email Social Shop Payments POS Content A…" at bounding box center [784, 382] width 1568 height 763
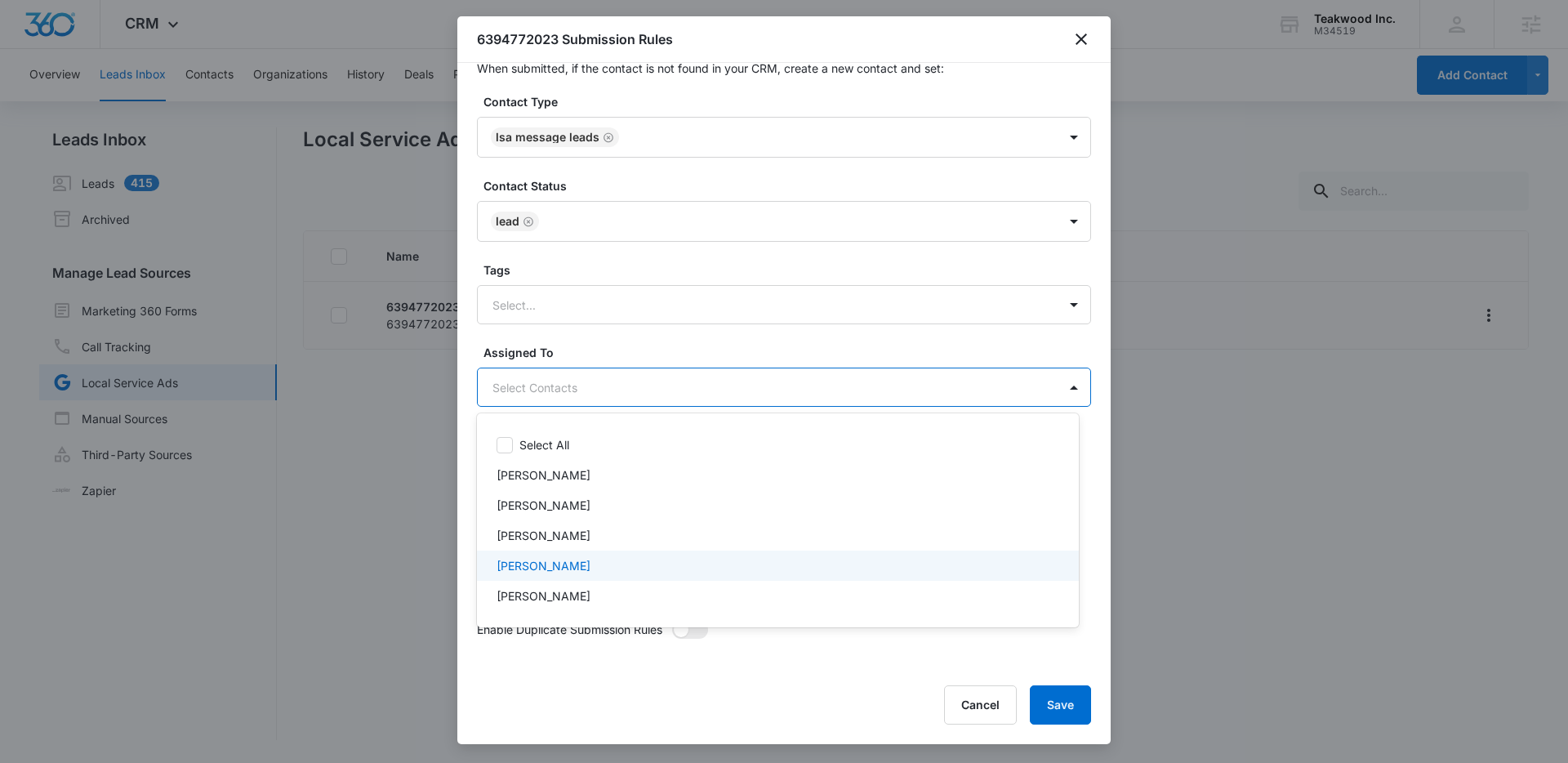
click at [644, 555] on div "Kelly Clarke" at bounding box center [777, 565] width 602 height 30
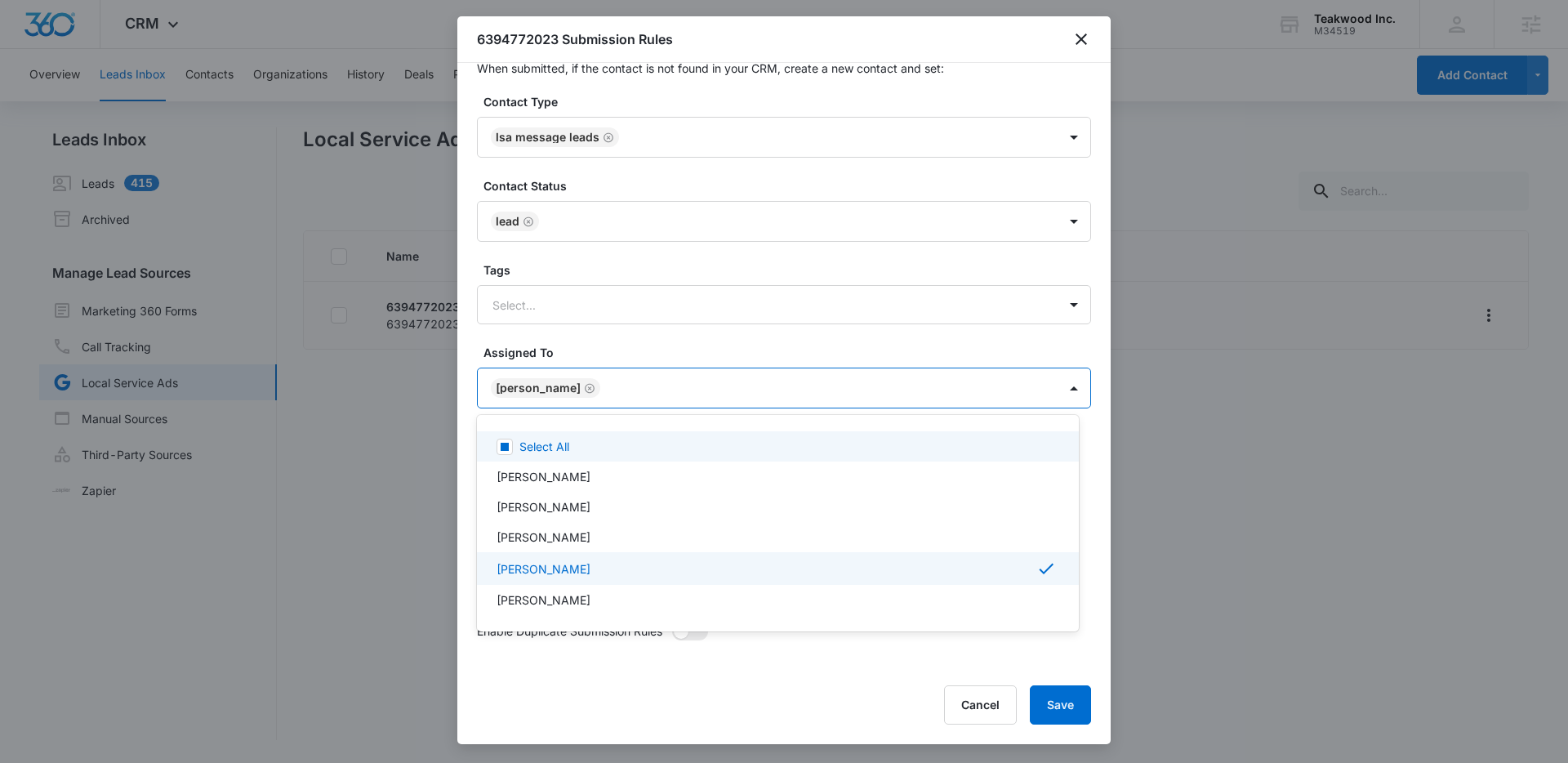
click at [686, 345] on div at bounding box center [784, 382] width 1568 height 763
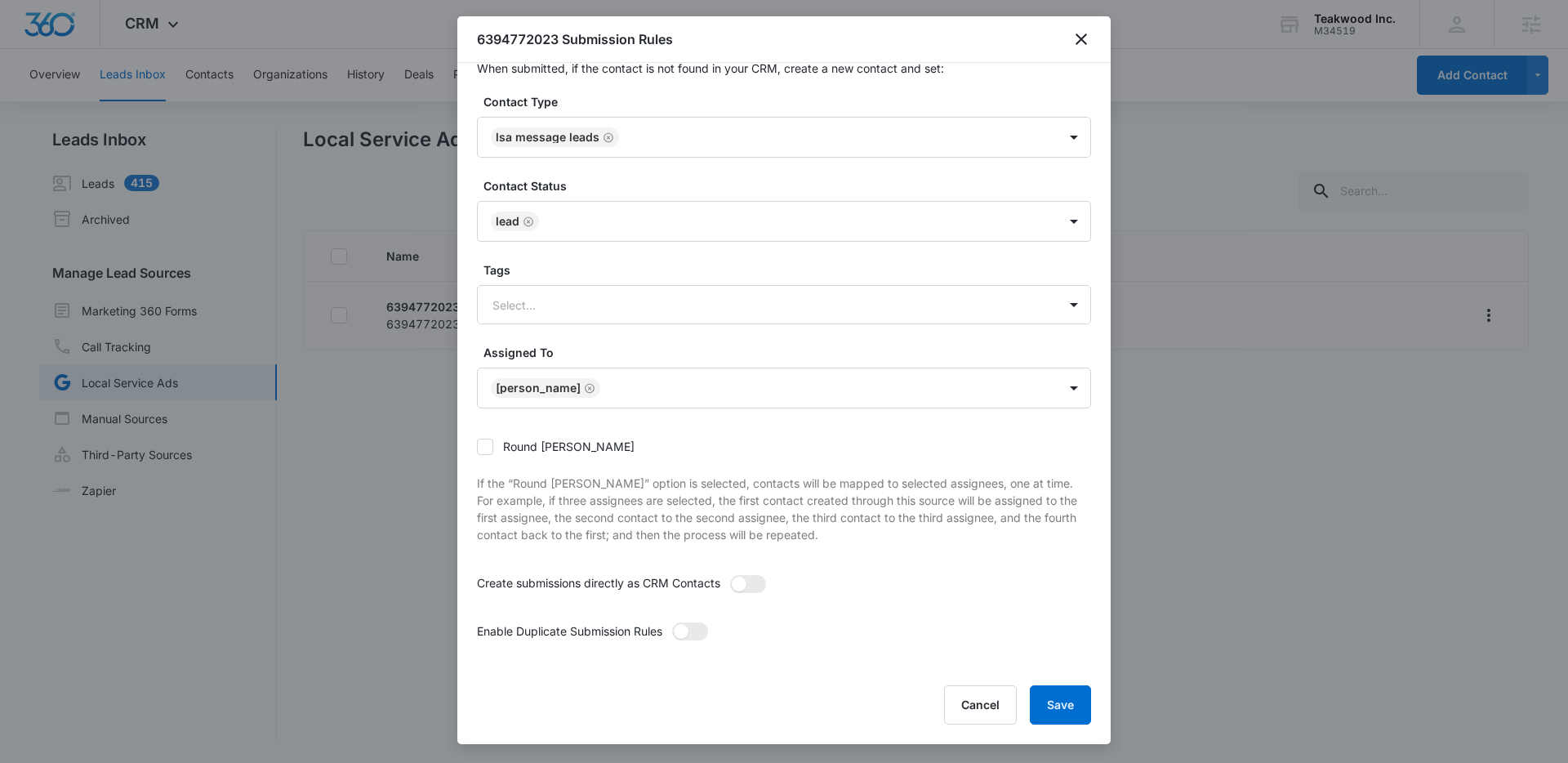
scroll to position [25, 0]
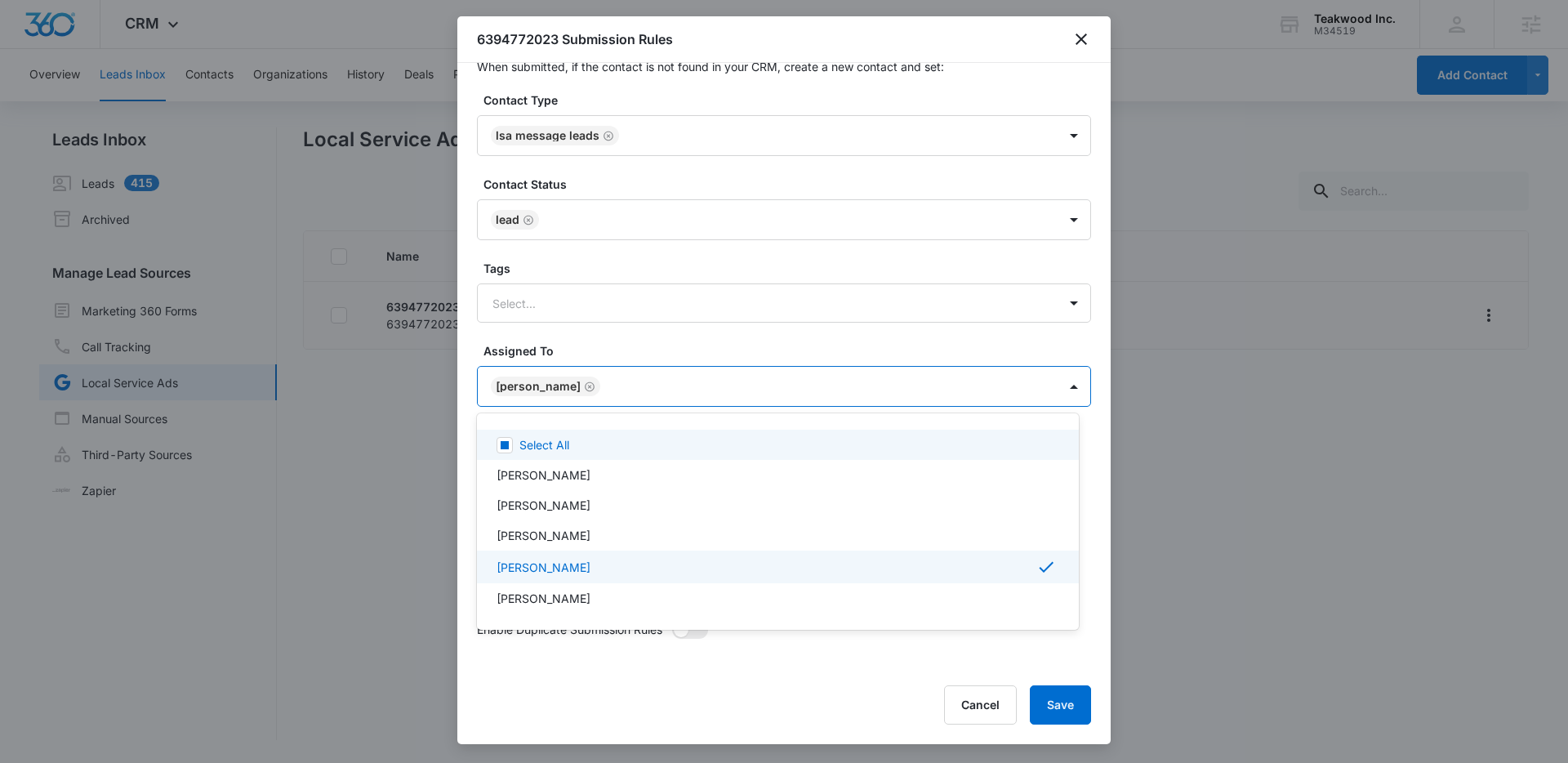
click at [696, 399] on body "CRM Apps Reputation Websites Forms CRM Email Social Shop Payments POS Content A…" at bounding box center [784, 382] width 1568 height 763
click at [698, 347] on div at bounding box center [784, 382] width 1568 height 763
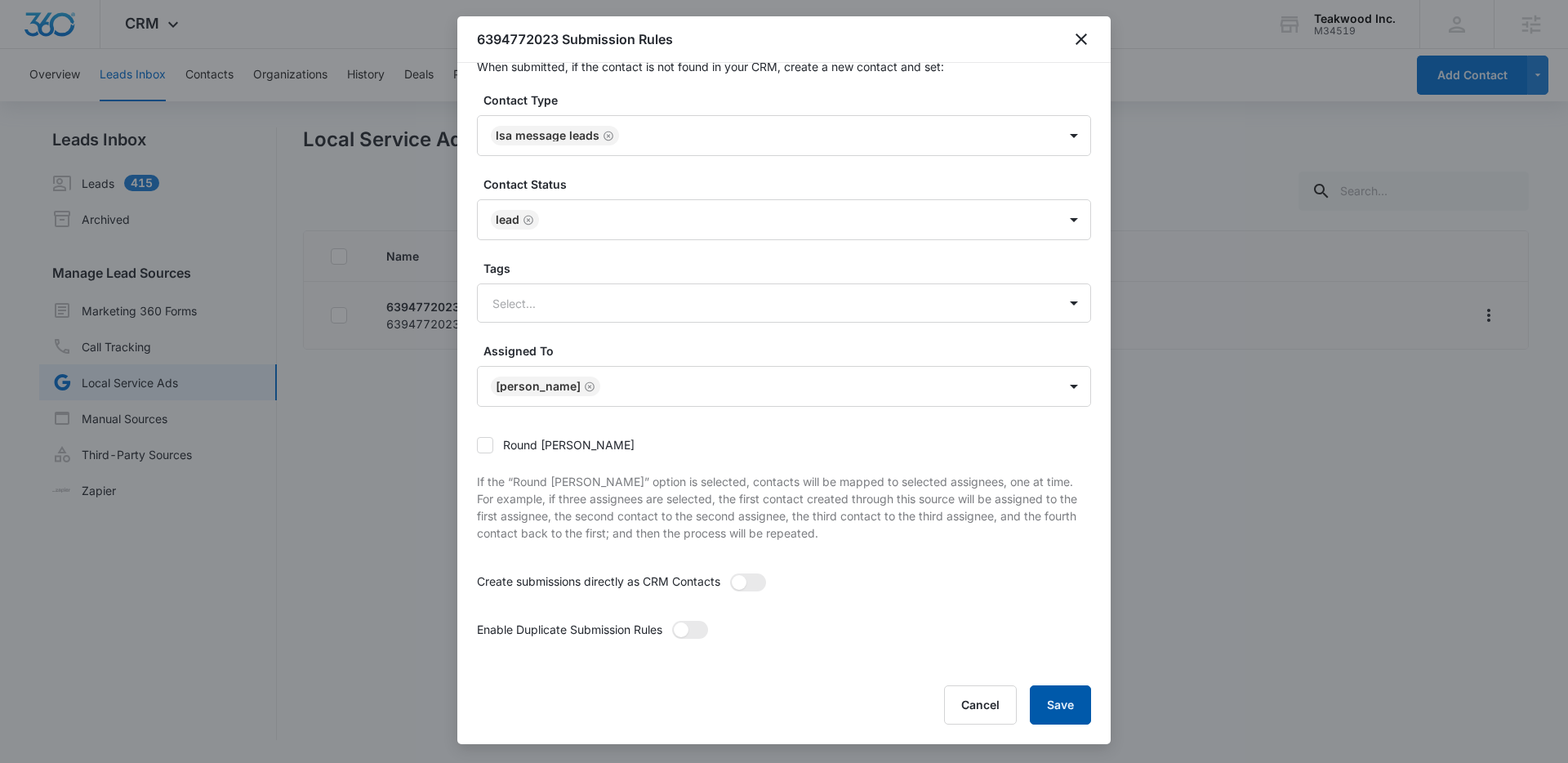
click at [1065, 691] on button "Save" at bounding box center [1060, 705] width 61 height 40
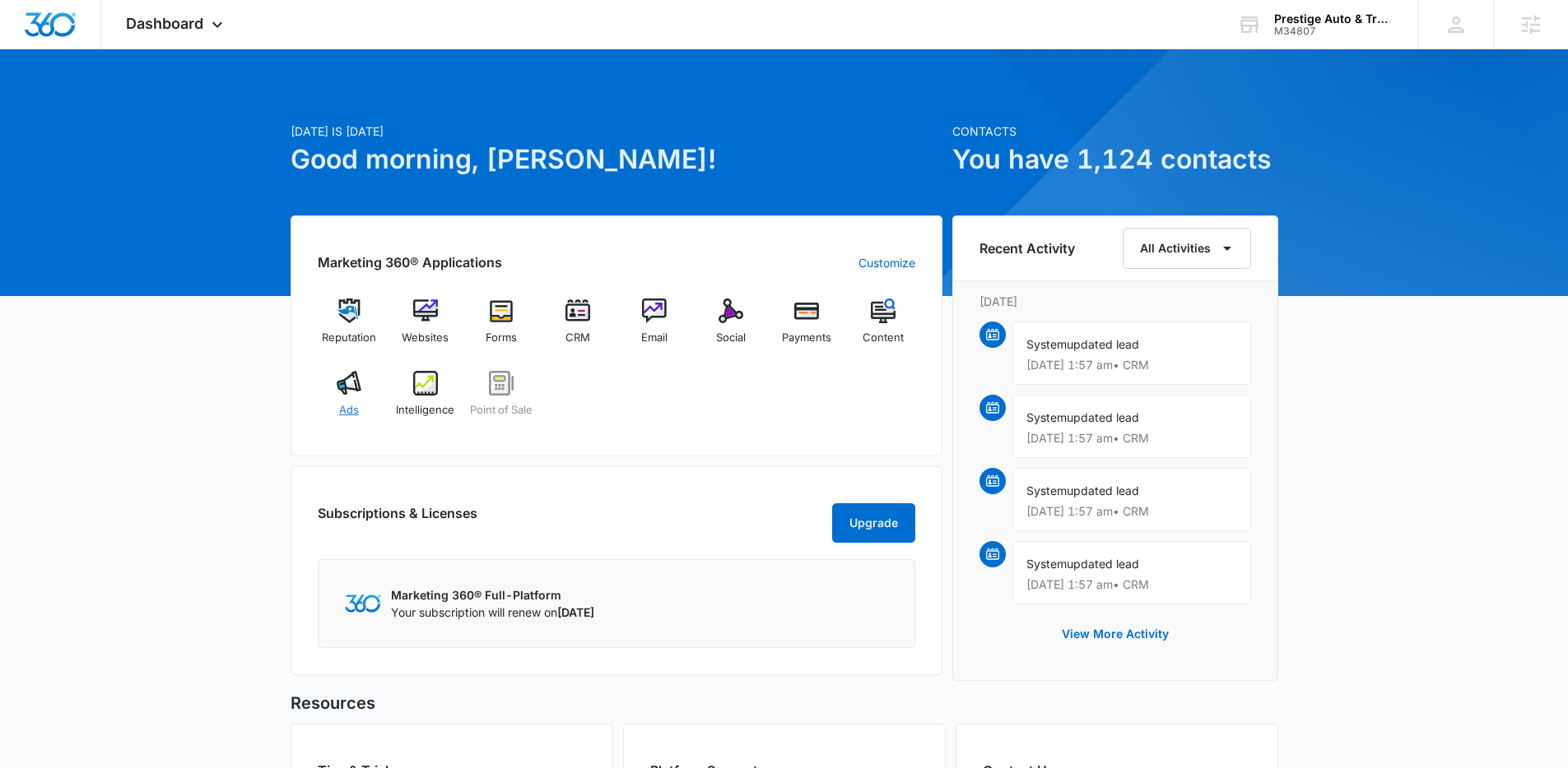
click at [342, 415] on span "Ads" at bounding box center [349, 410] width 20 height 16
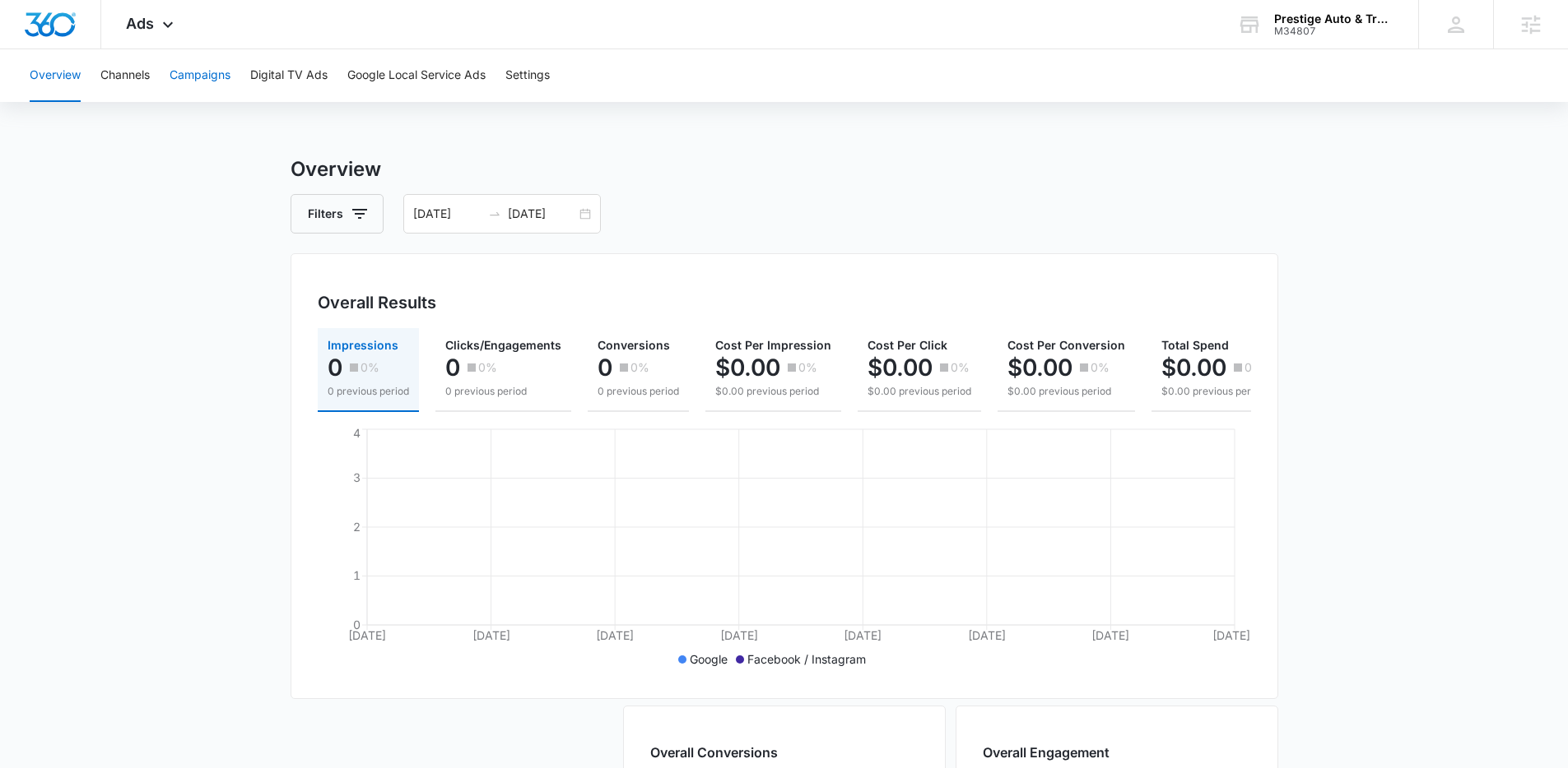
click at [180, 75] on button "Campaigns" at bounding box center [200, 75] width 61 height 53
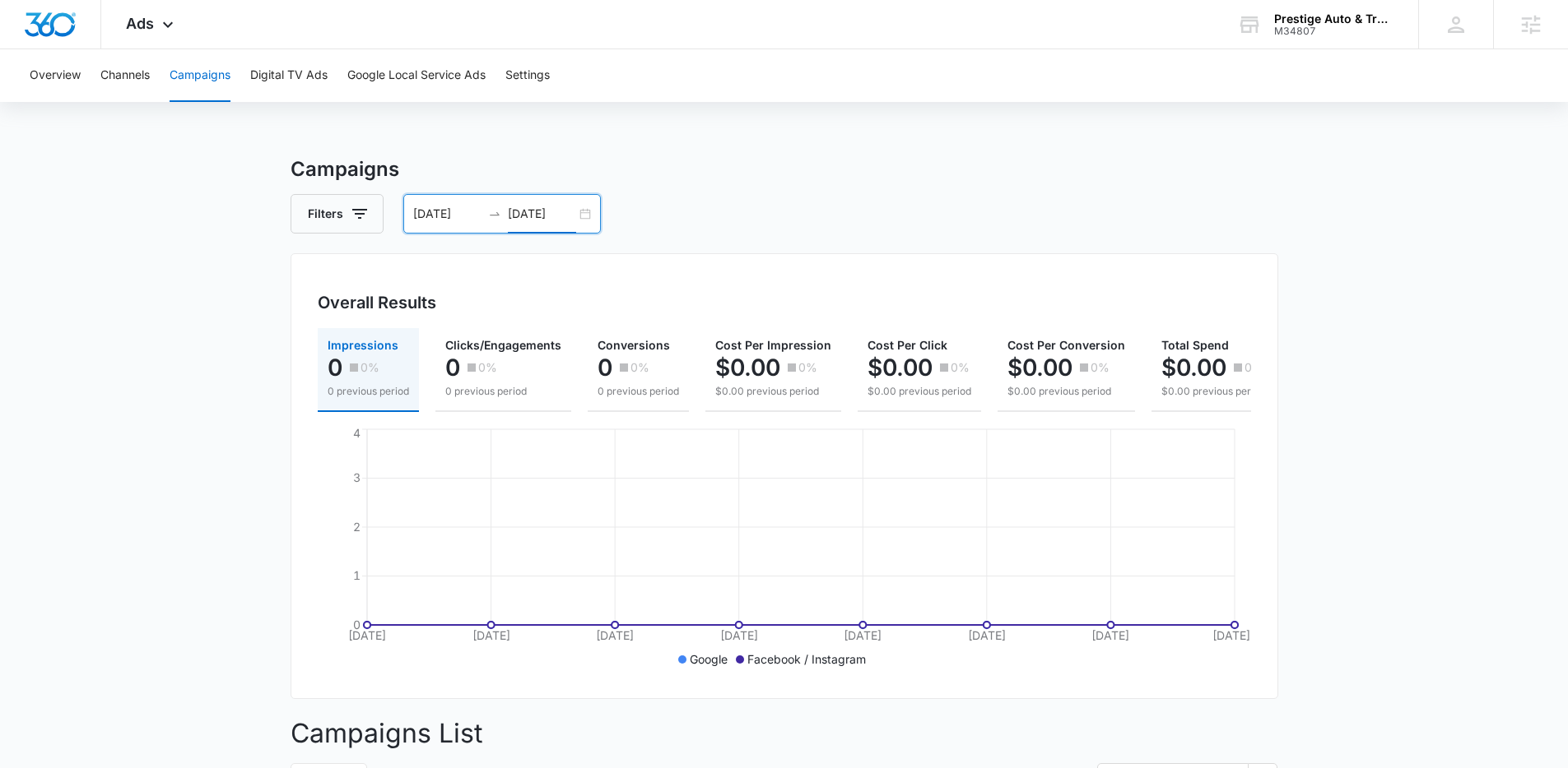
click at [569, 216] on input "08/29/2025" at bounding box center [542, 214] width 68 height 18
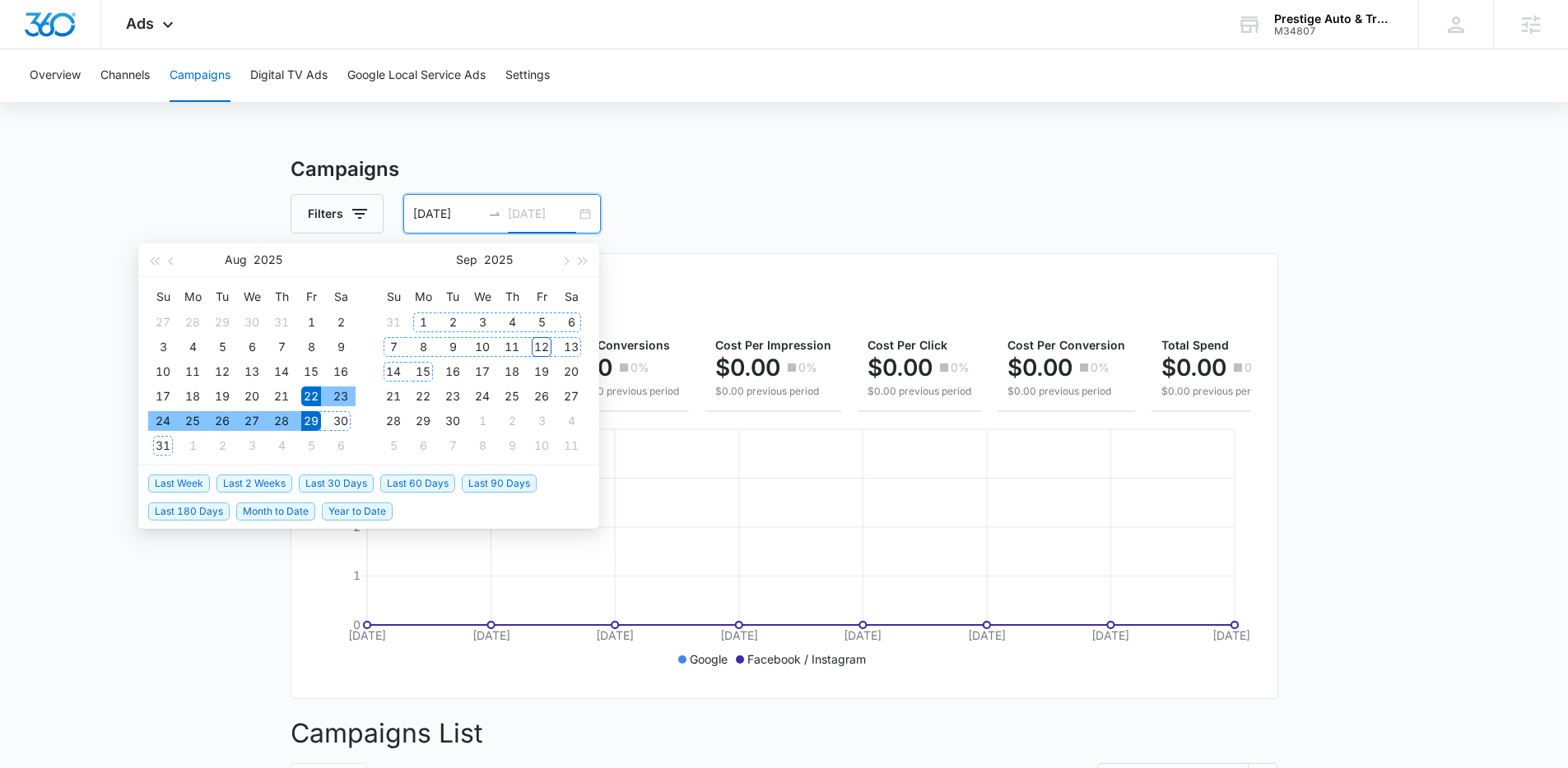
type input "08/29/2025"
click at [167, 479] on span "Last Week" at bounding box center [178, 483] width 61 height 18
type input "09/05/2025"
type input "09/12/2025"
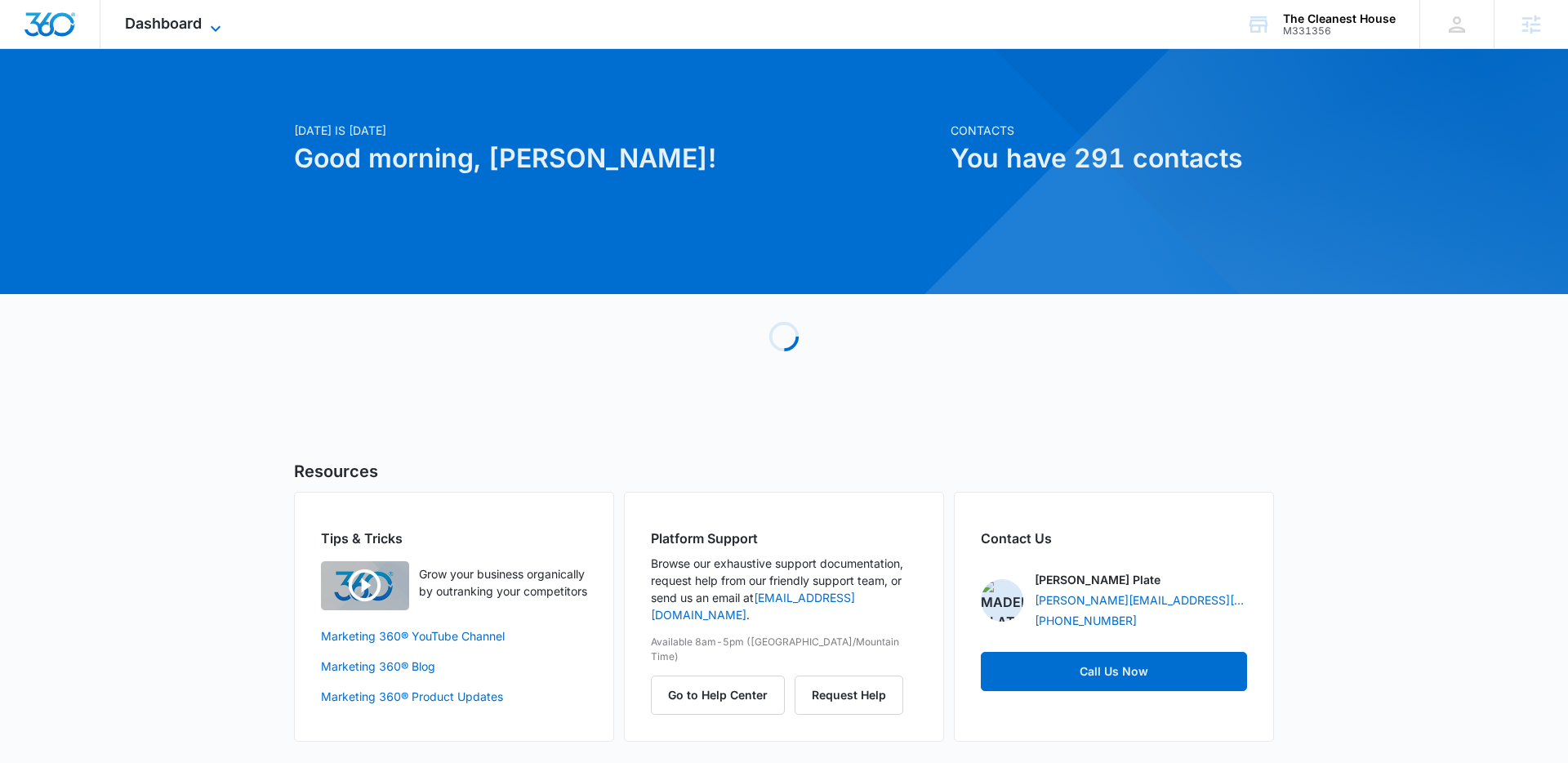
click at [176, 19] on span "Dashboard" at bounding box center [162, 23] width 76 height 17
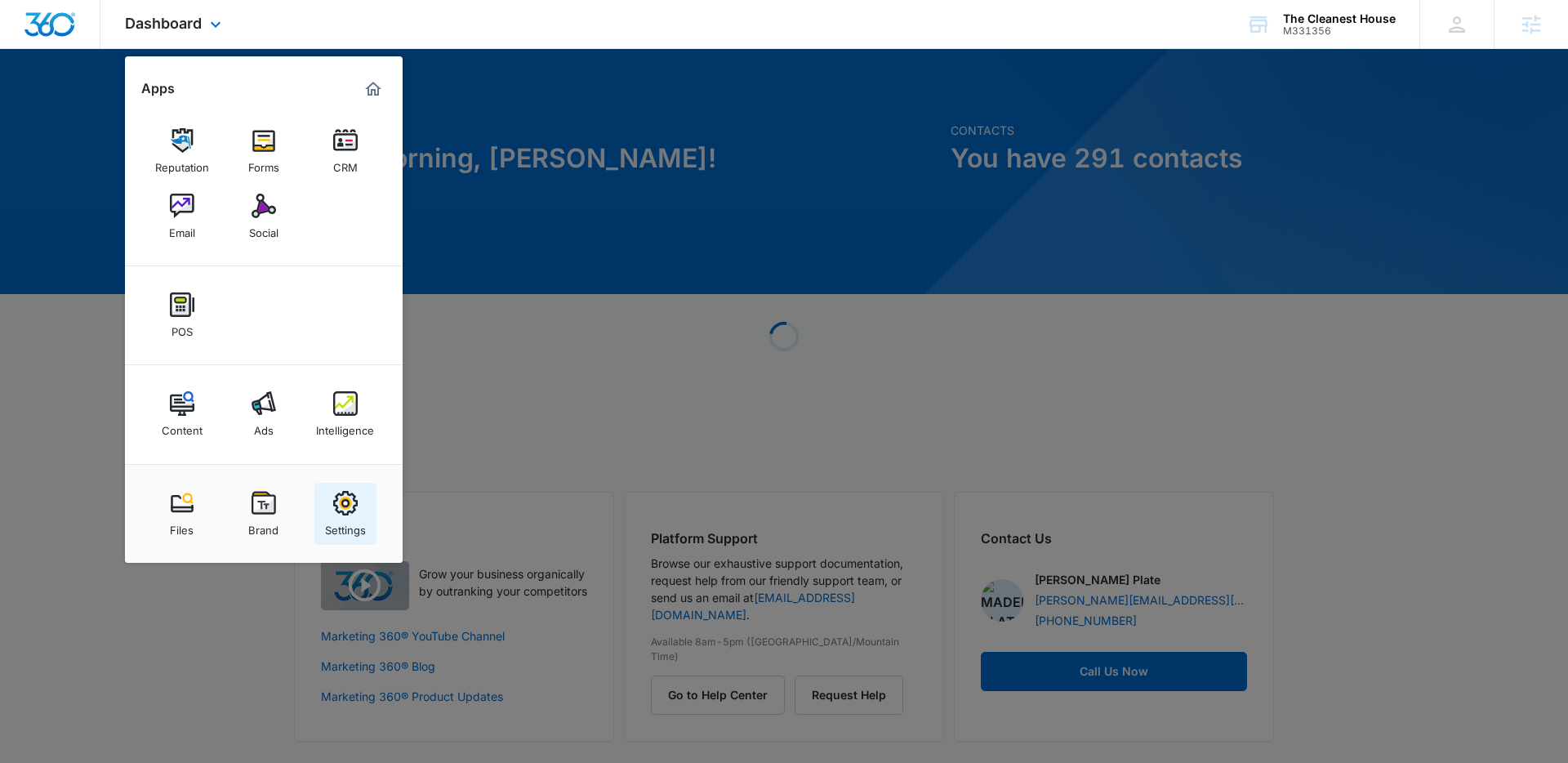
click at [347, 513] on img at bounding box center [345, 504] width 25 height 25
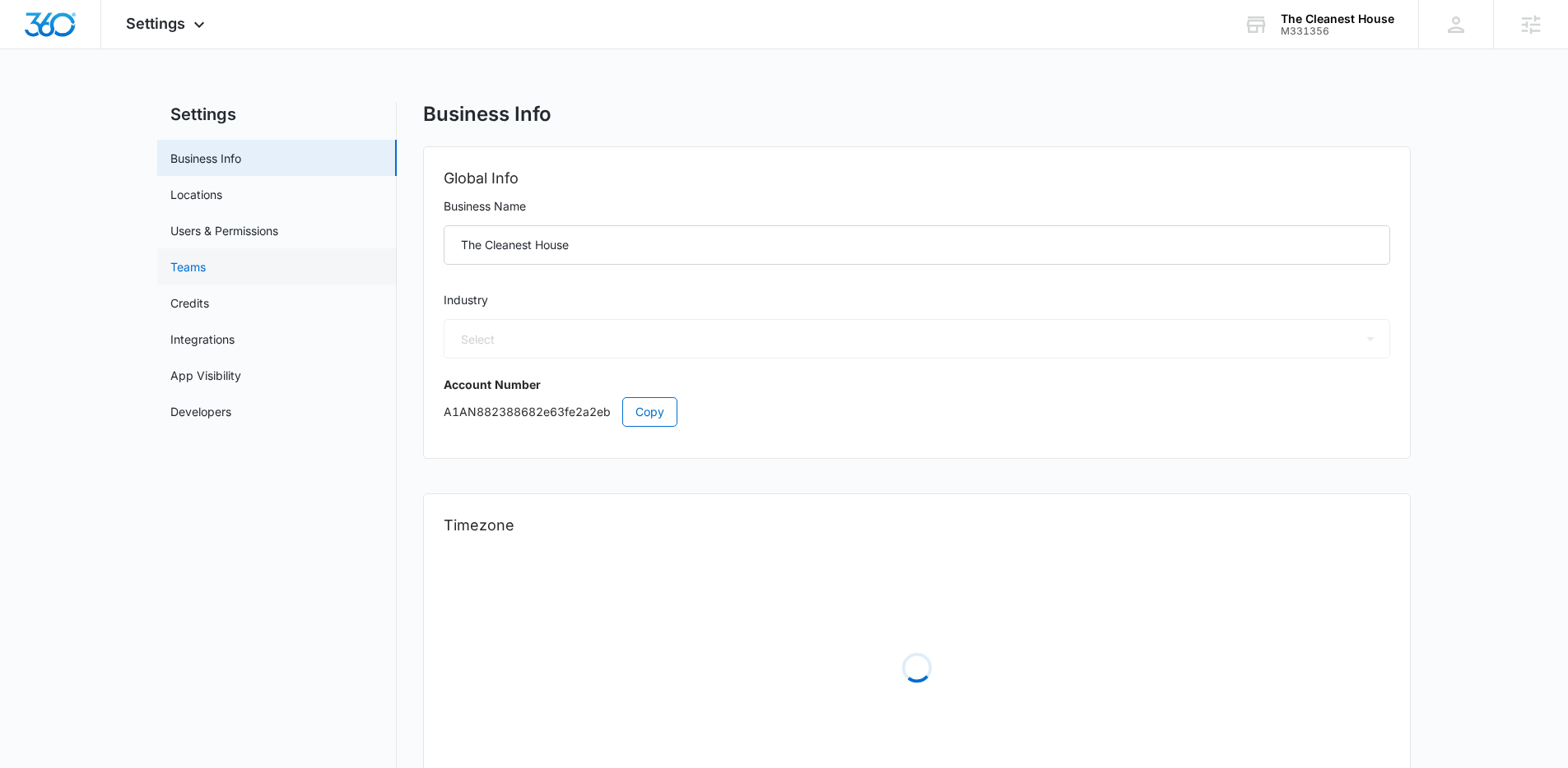
select select "38"
select select "US"
select select "America/[GEOGRAPHIC_DATA]"
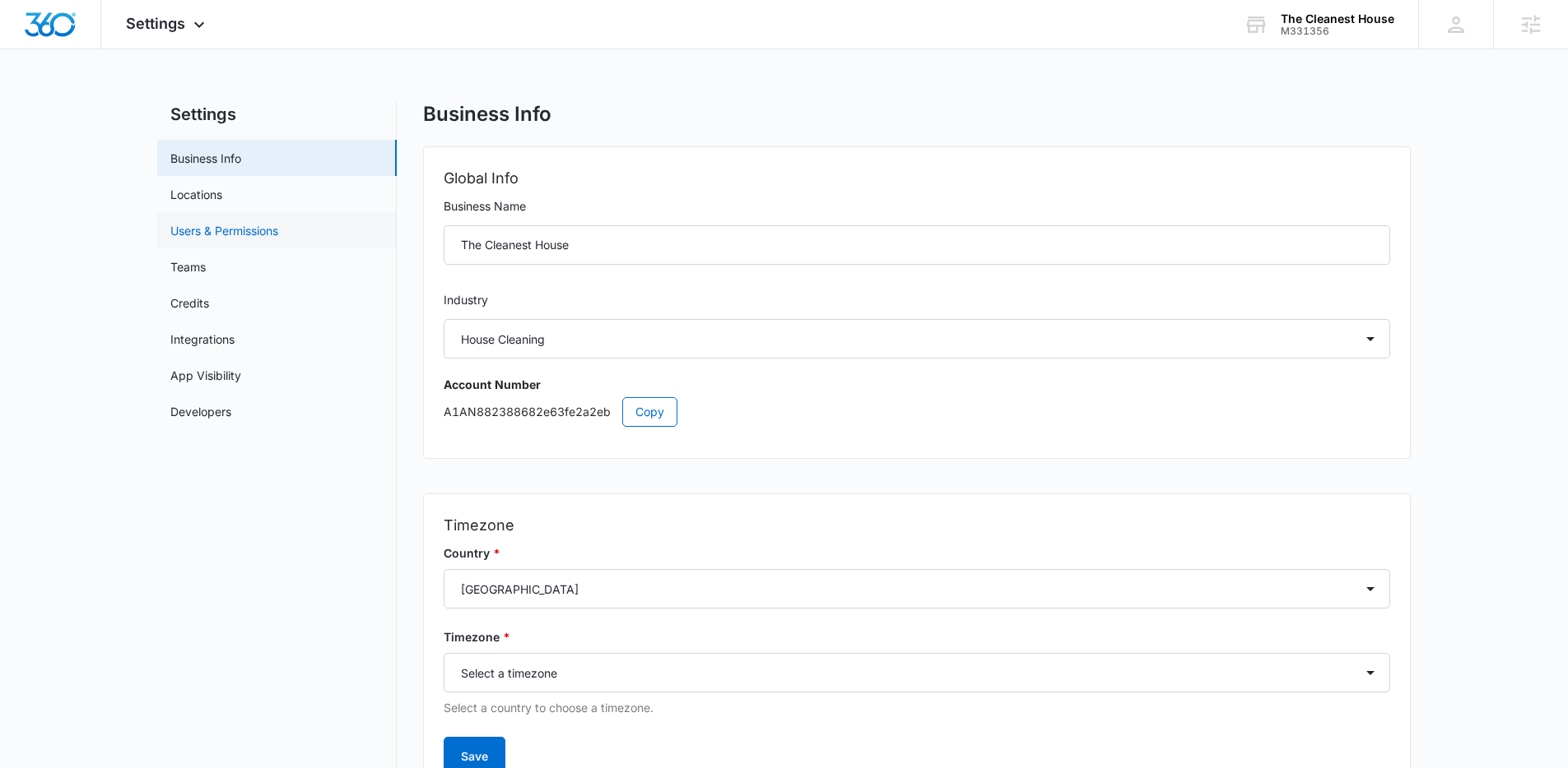
click at [247, 234] on link "Users & Permissions" at bounding box center [224, 231] width 108 height 17
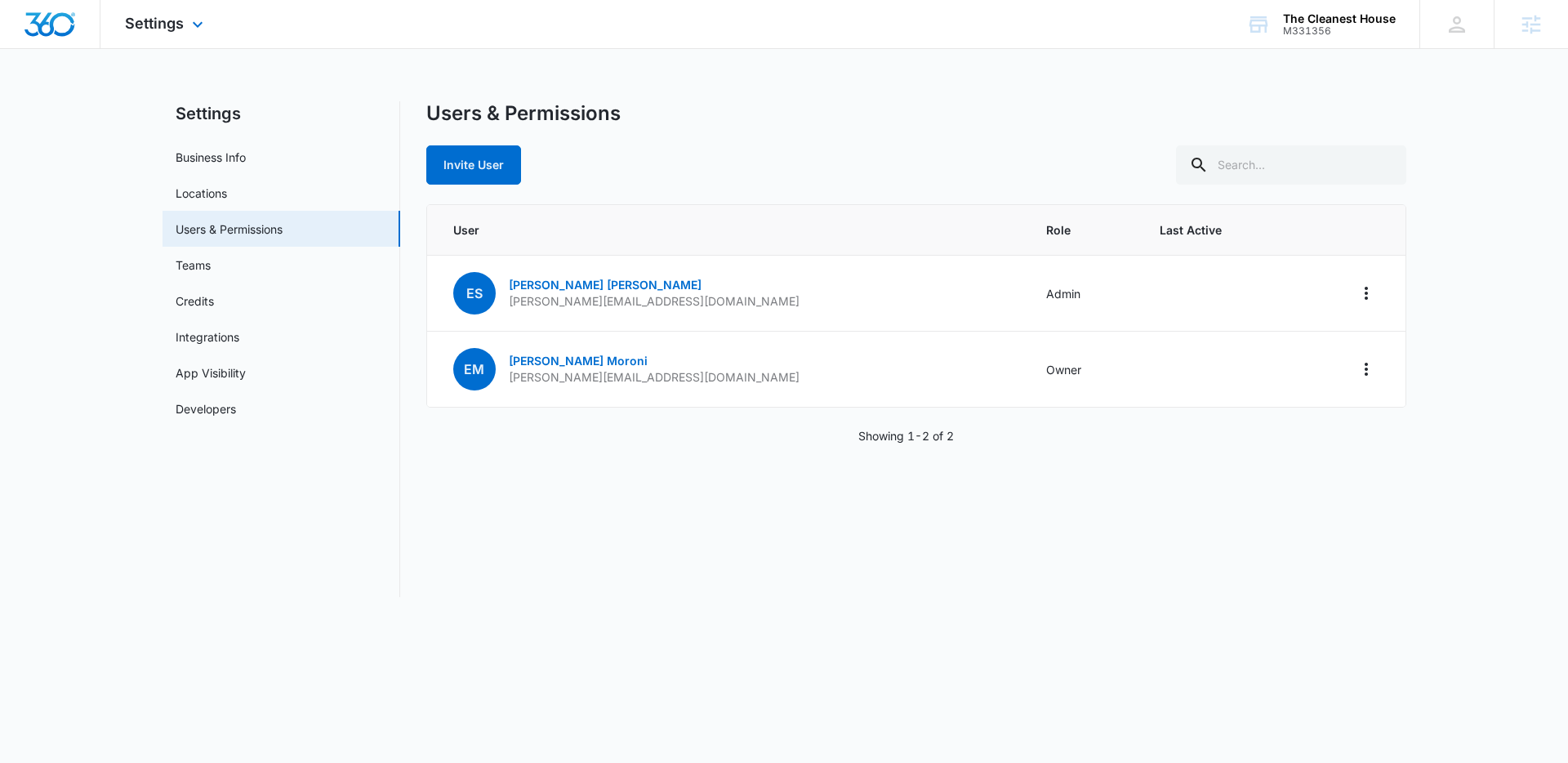
click at [27, 16] on img "Dashboard" at bounding box center [50, 24] width 52 height 25
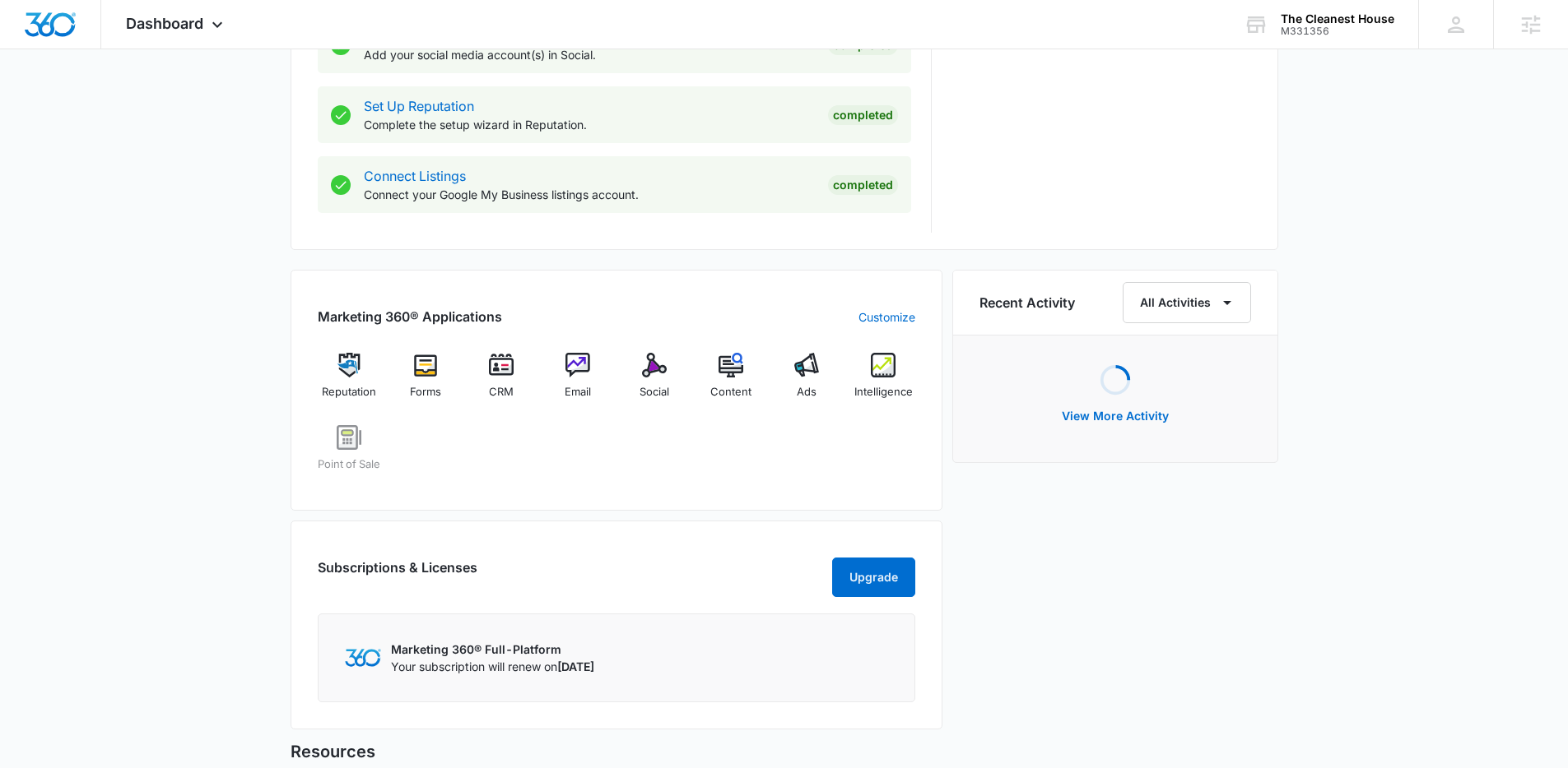
scroll to position [942, 0]
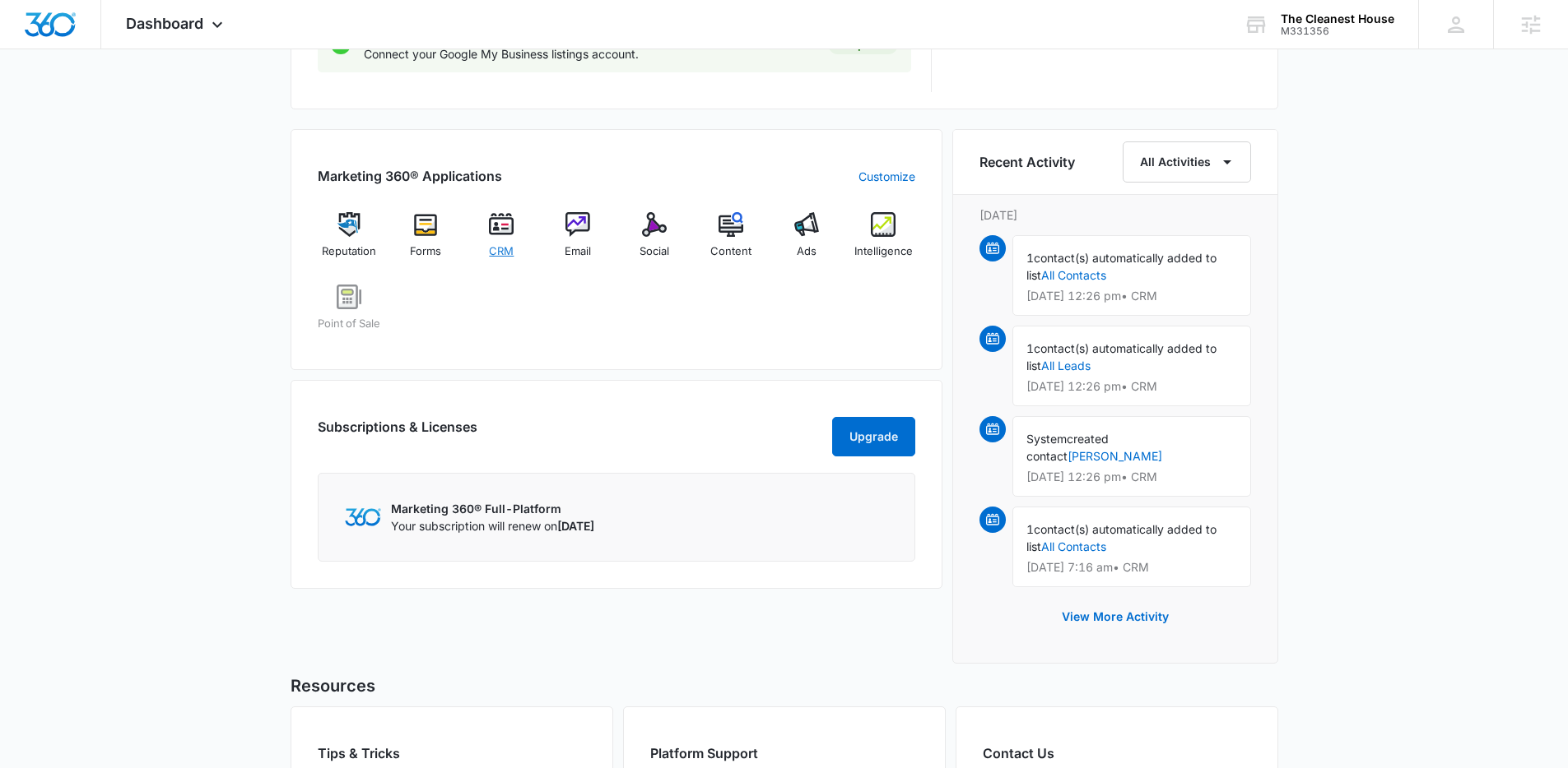
click at [509, 245] on span "CRM" at bounding box center [501, 251] width 25 height 16
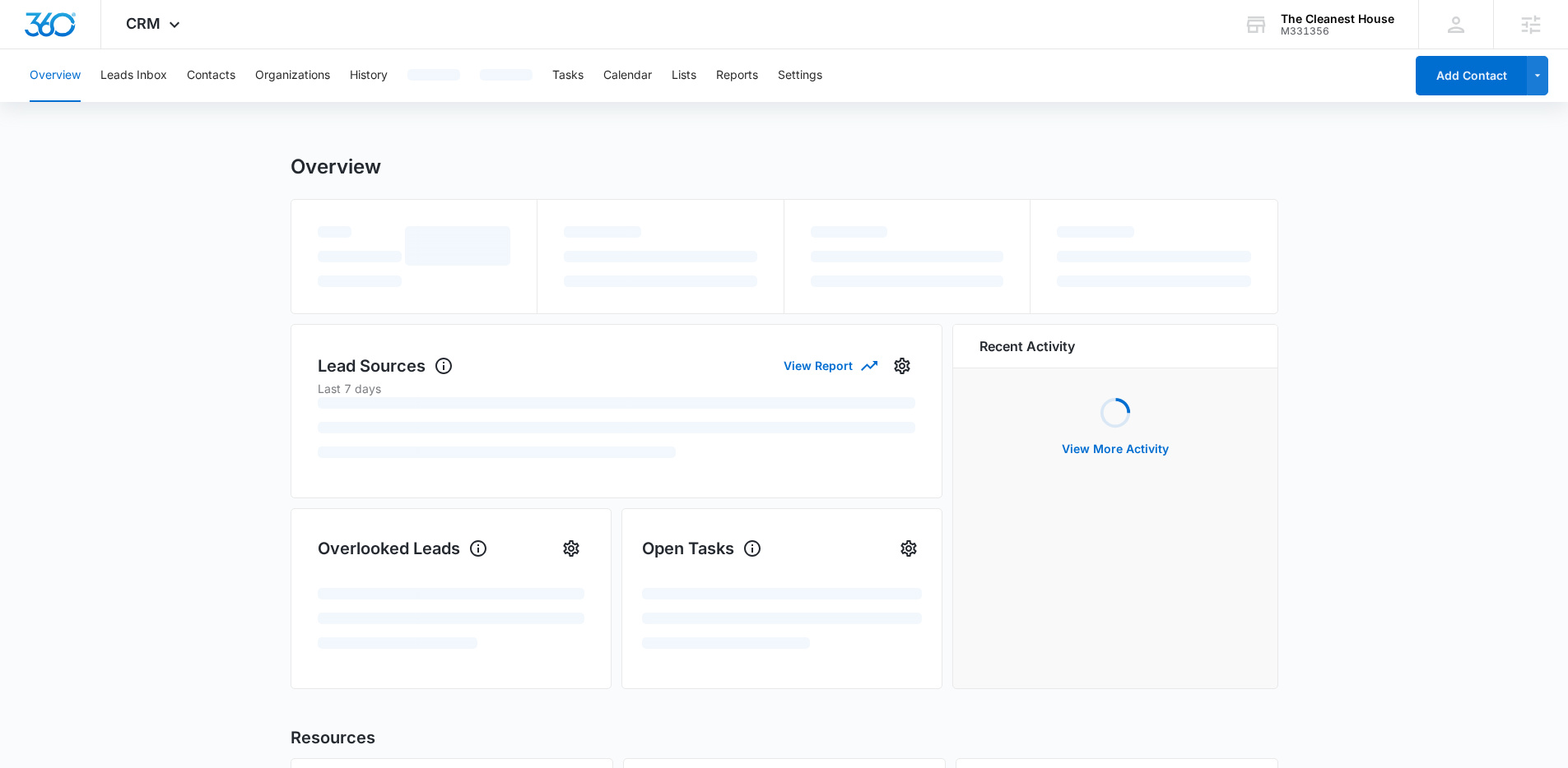
click at [826, 79] on div "Overview Leads Inbox Contacts Organizations History Tasks Calendar Lists Report…" at bounding box center [711, 75] width 1384 height 53
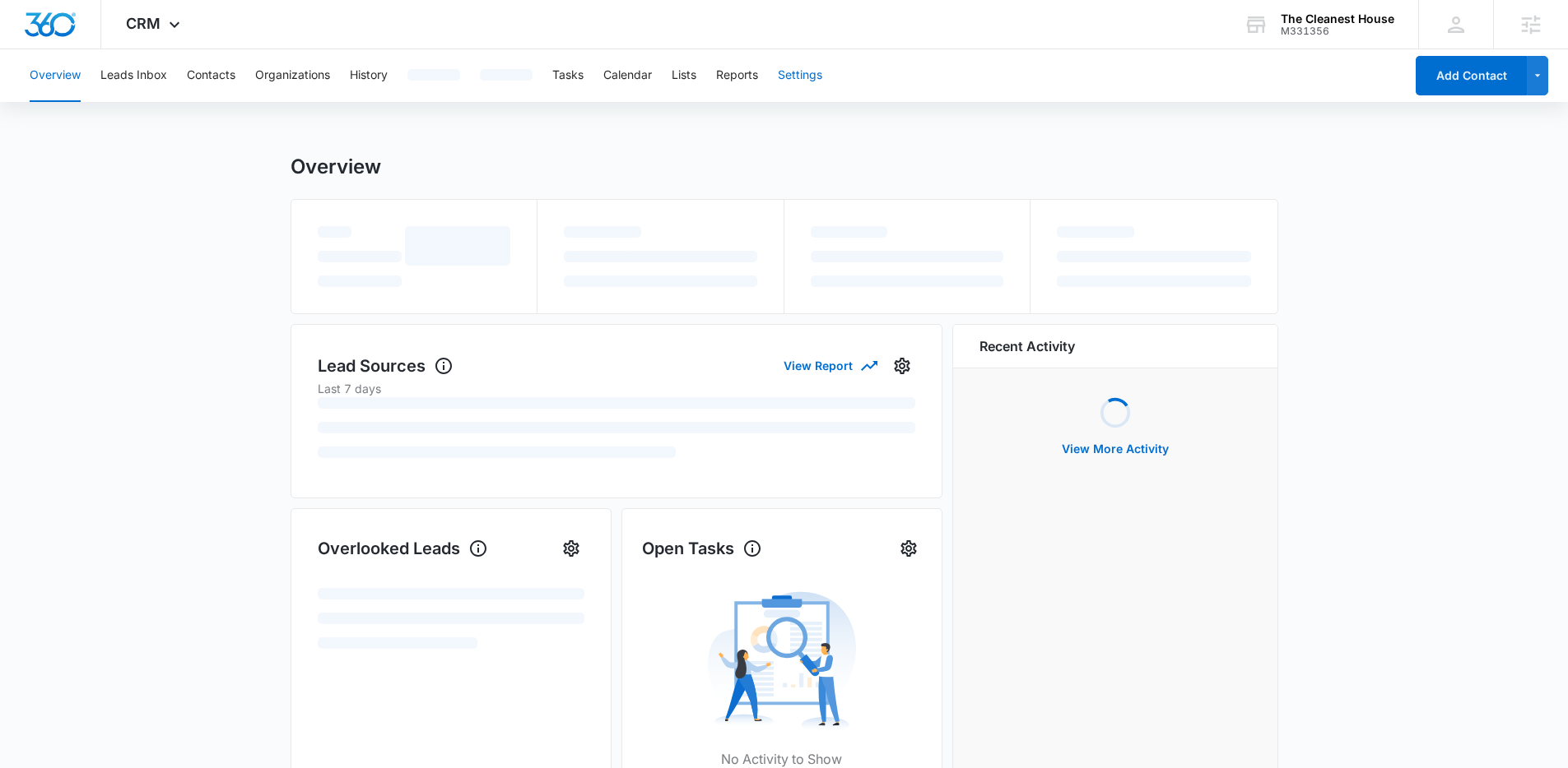
click at [817, 79] on div "Overview Leads Inbox Contacts Organizations History Tasks Calendar Lists Report…" at bounding box center [711, 75] width 1384 height 53
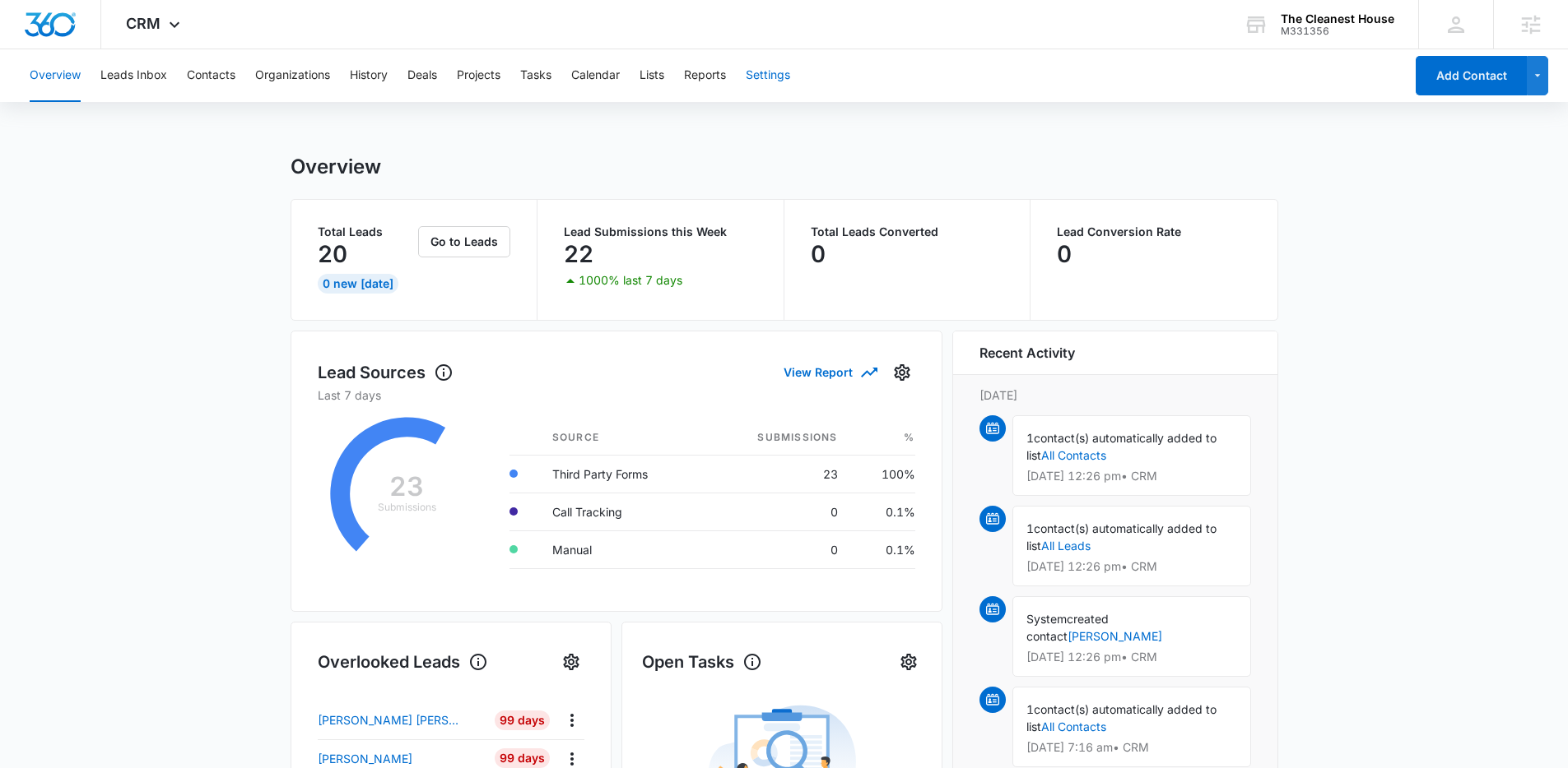
click at [781, 76] on button "Settings" at bounding box center [768, 75] width 44 height 53
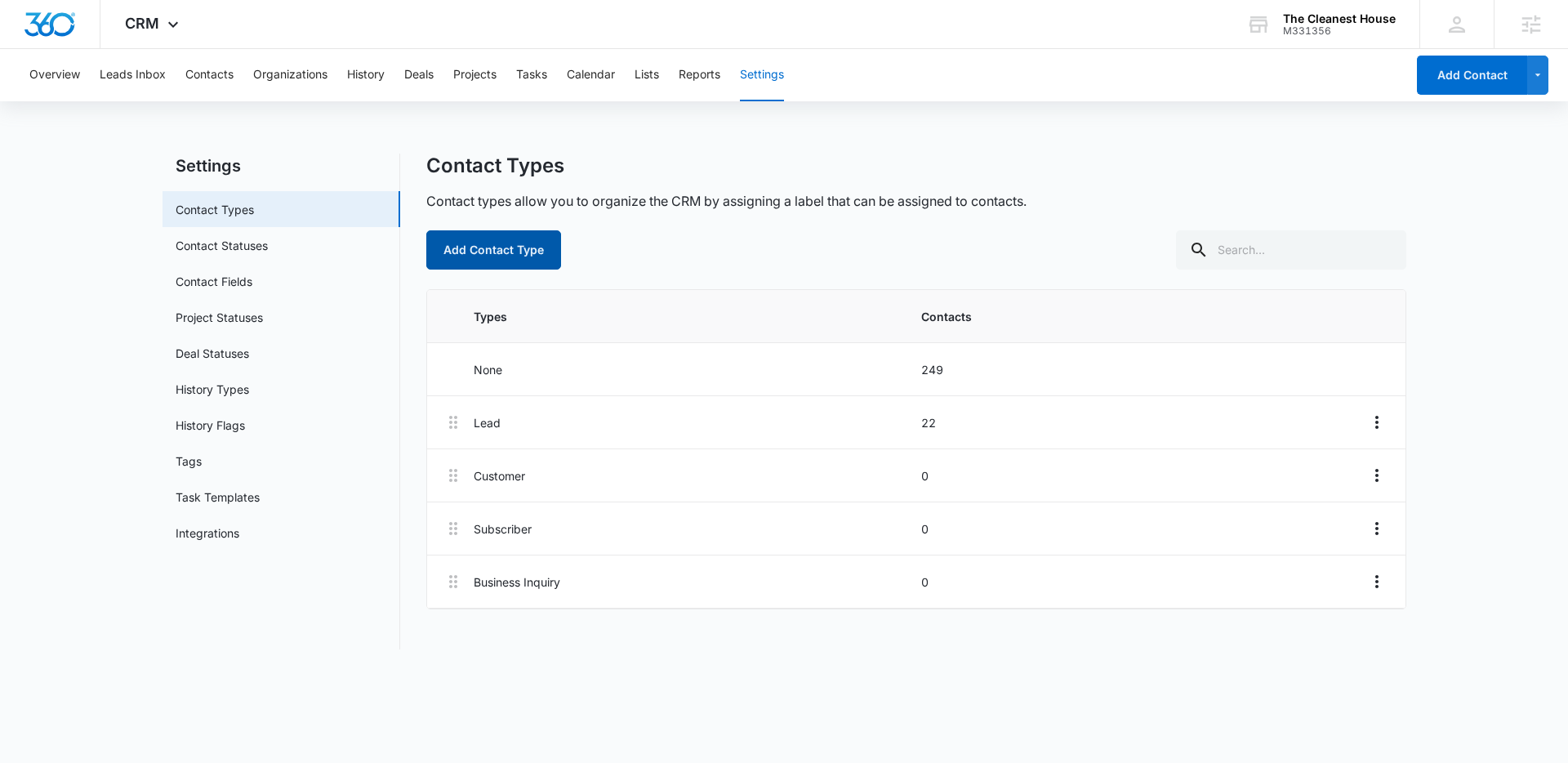
click at [532, 258] on button "Add Contact Type" at bounding box center [493, 250] width 135 height 40
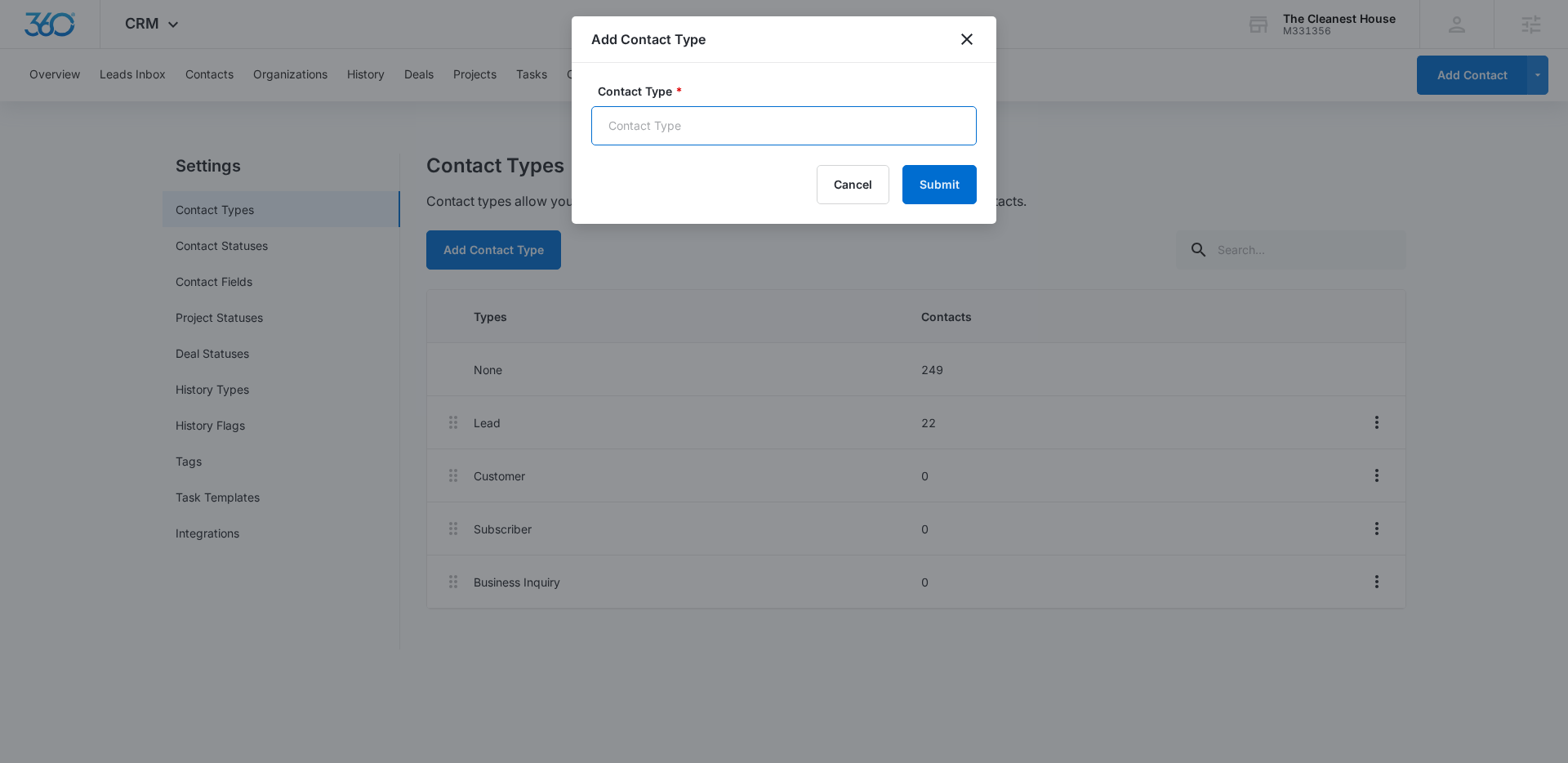
click at [793, 139] on input "Contact Type *" at bounding box center [783, 126] width 386 height 40
type input "LSA Message Leads"
click at [930, 174] on button "Submit" at bounding box center [939, 185] width 75 height 40
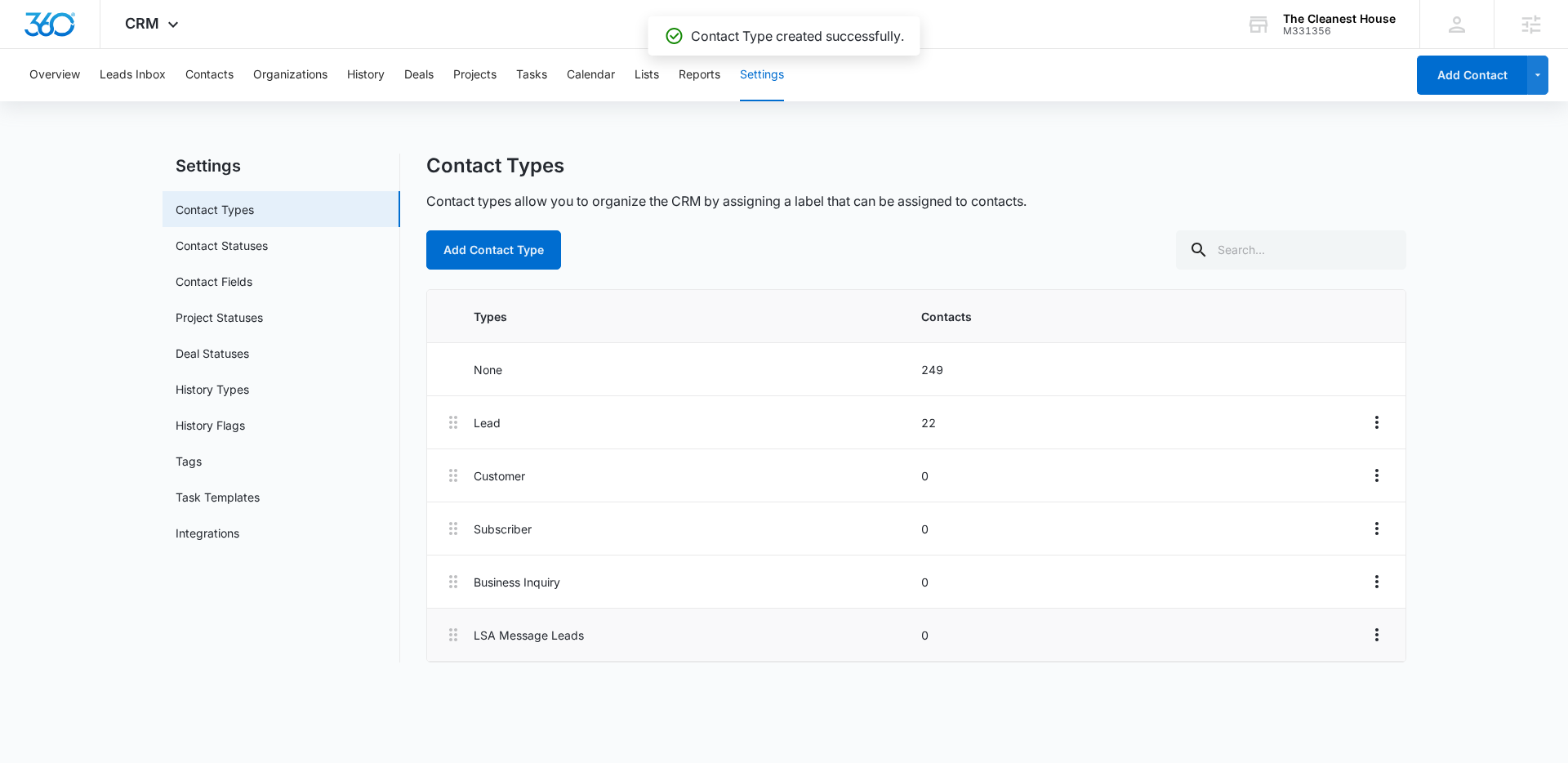
click at [507, 638] on p "LSA Message Leads" at bounding box center [692, 635] width 437 height 17
click at [155, 81] on button "Leads Inbox" at bounding box center [132, 75] width 66 height 52
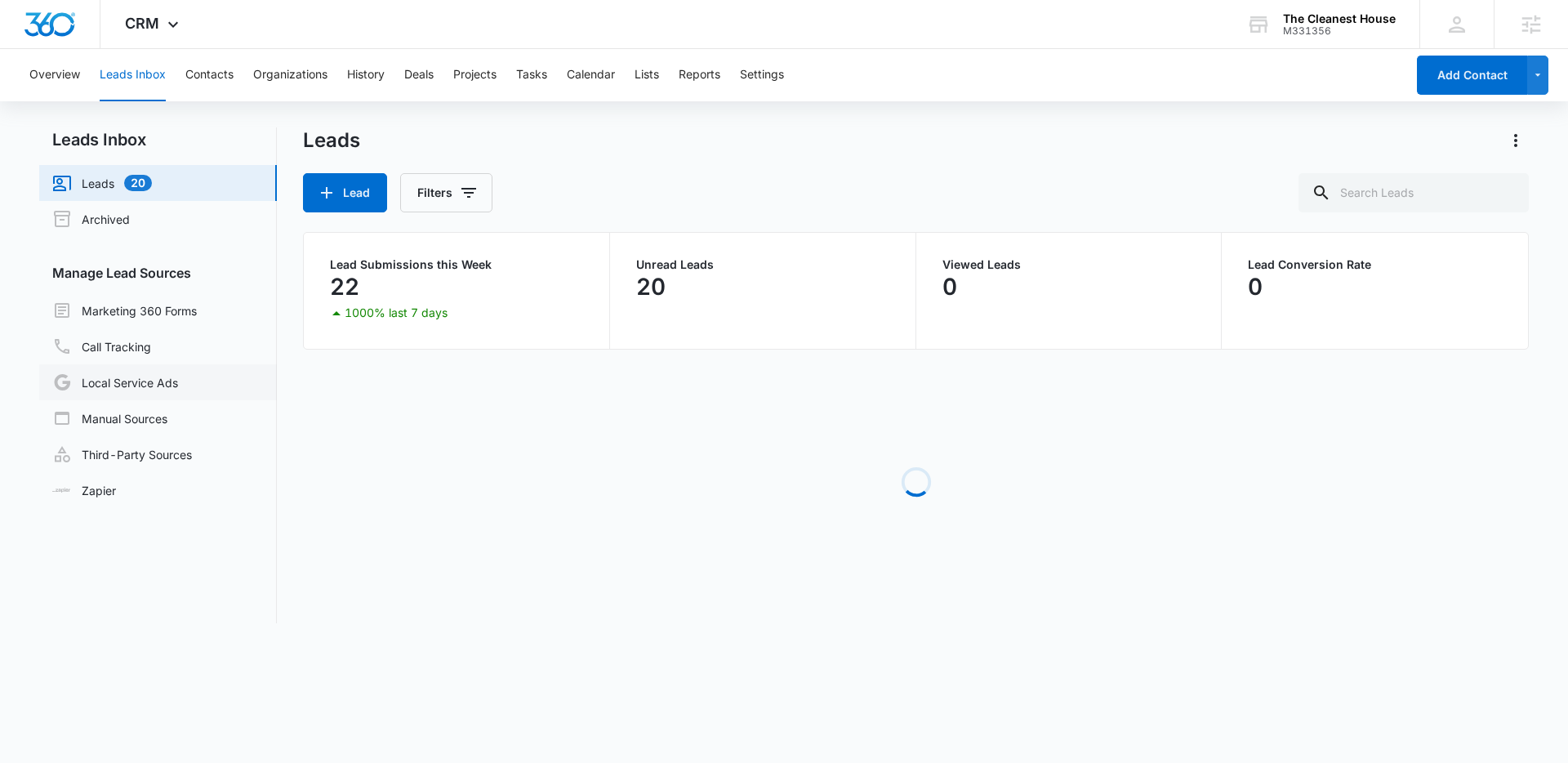
click at [149, 380] on link "Local Service Ads" at bounding box center [115, 382] width 125 height 20
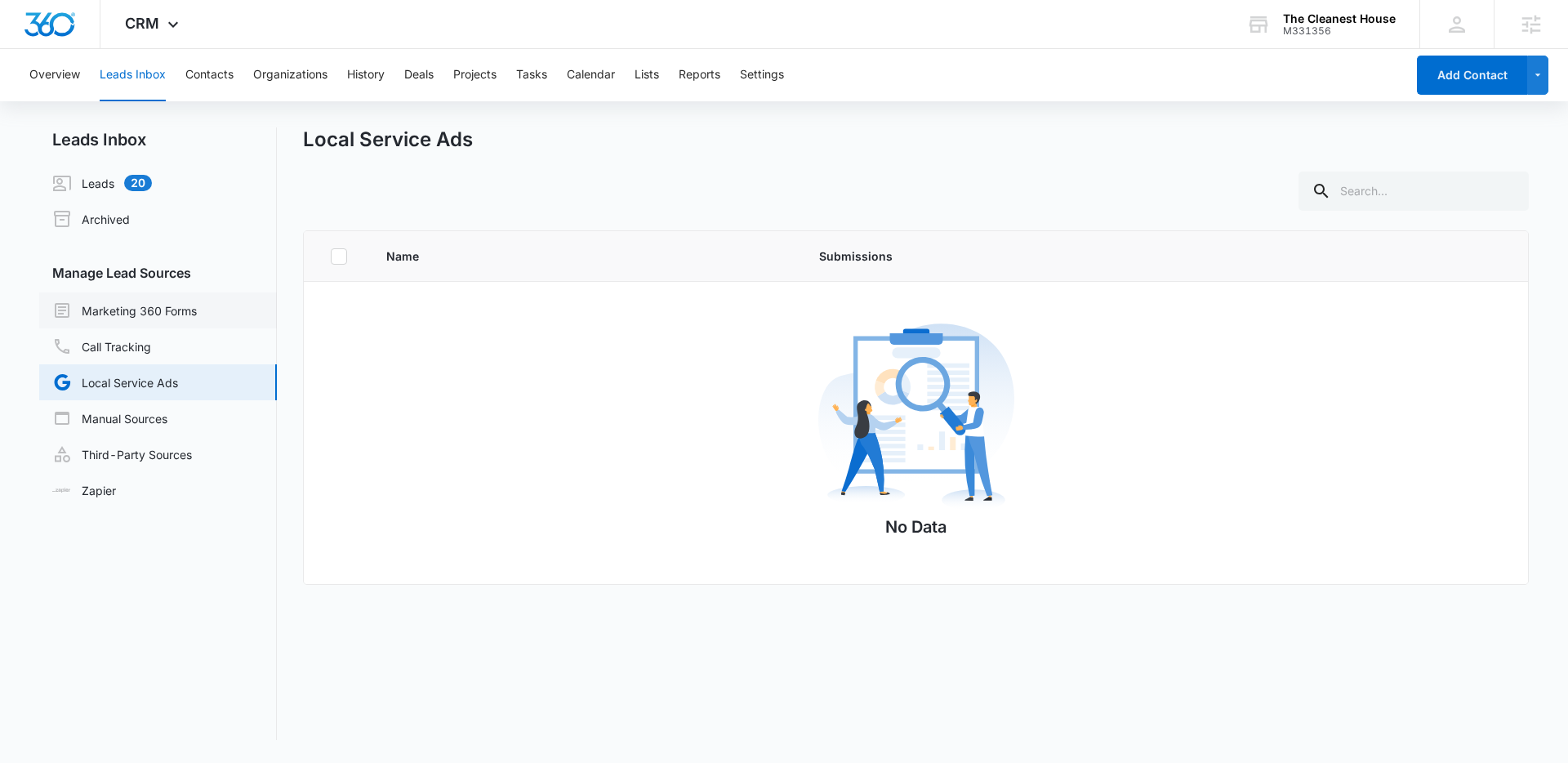
click at [160, 315] on link "Marketing 360 Forms" at bounding box center [125, 310] width 144 height 20
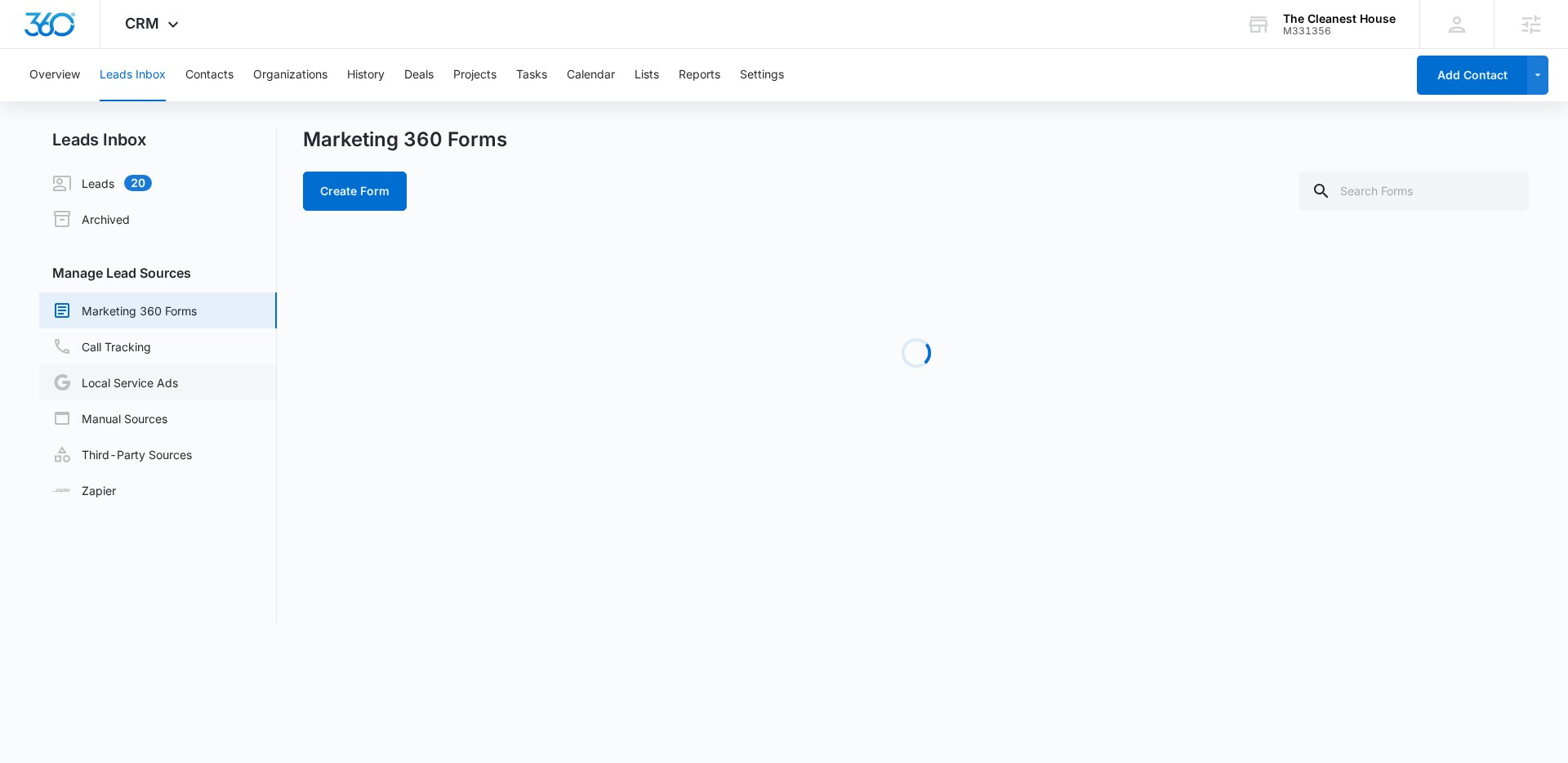
click at [145, 378] on link "Local Service Ads" at bounding box center [115, 382] width 125 height 20
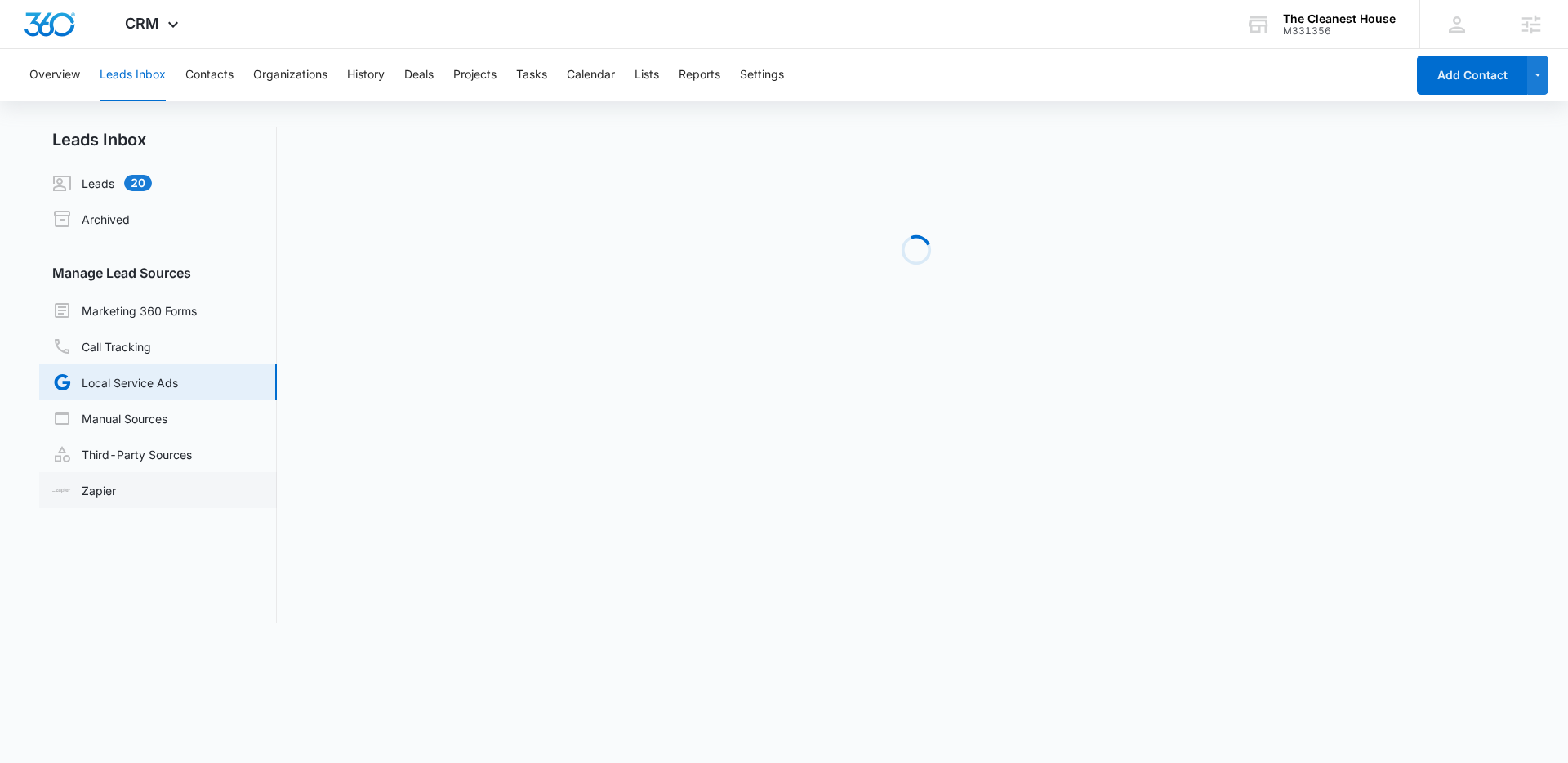
click at [116, 496] on link "Zapier" at bounding box center [84, 491] width 64 height 17
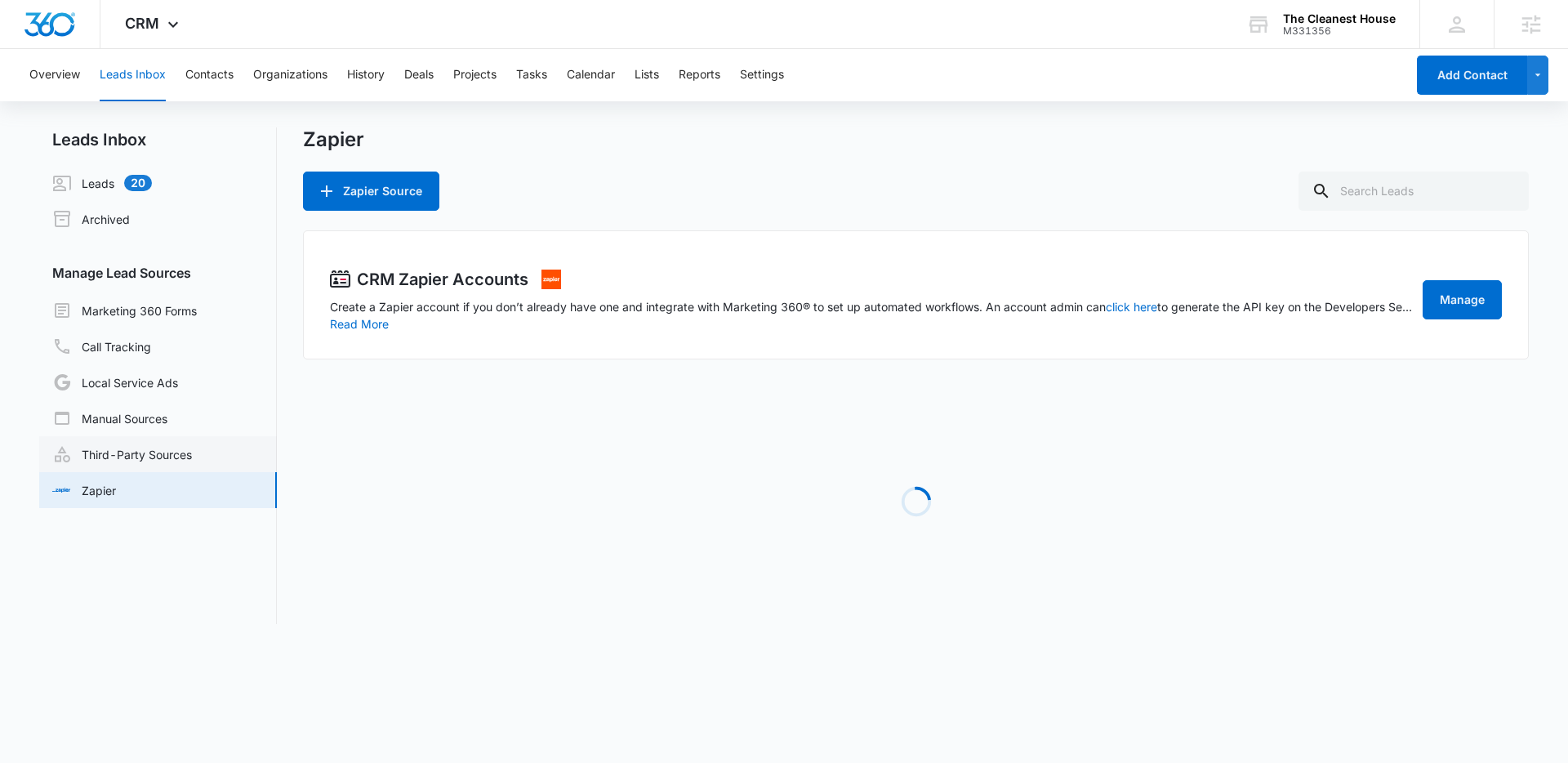
click at [143, 456] on link "Third-Party Sources" at bounding box center [122, 454] width 140 height 20
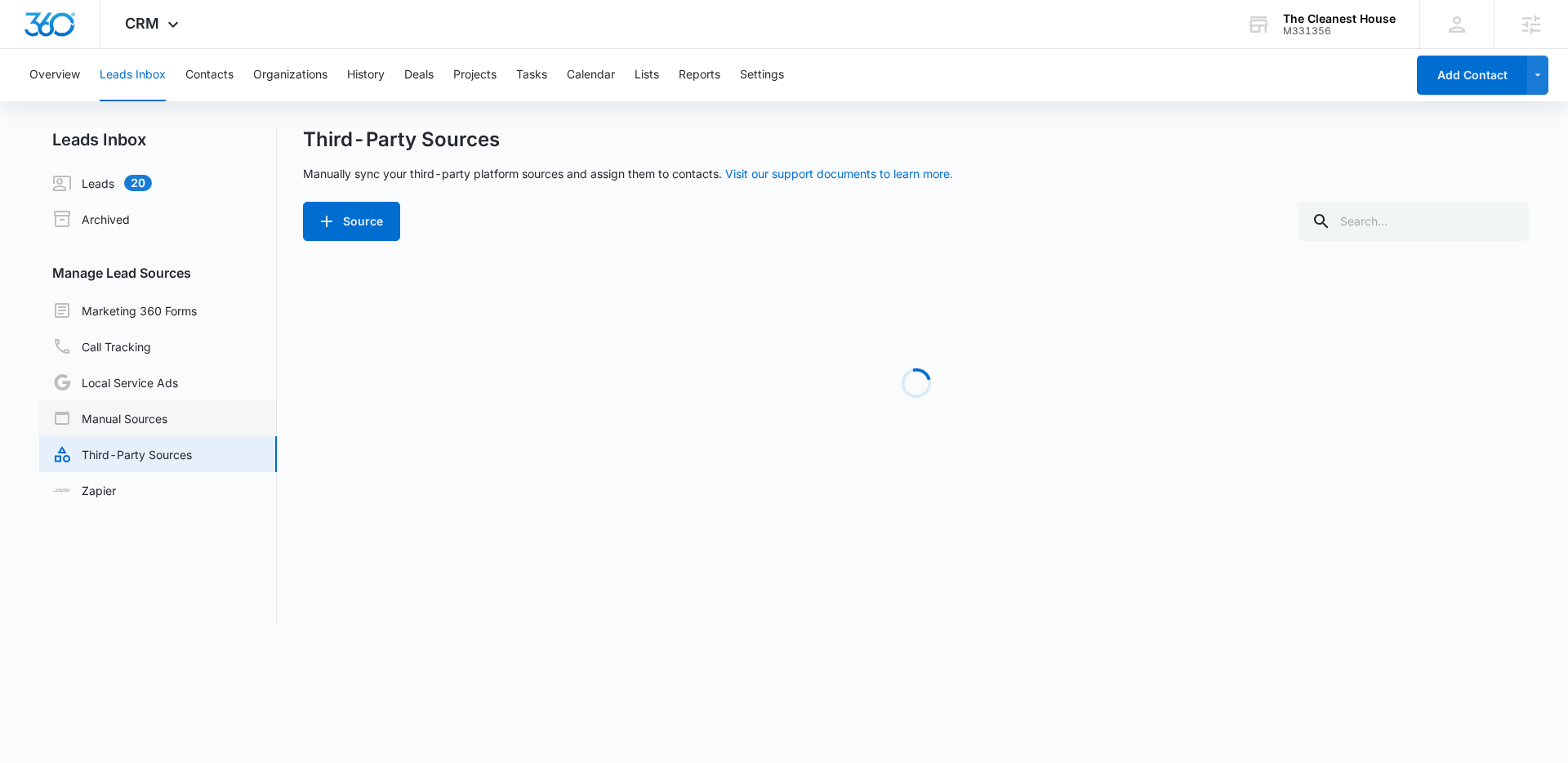
click at [150, 410] on link "Manual Sources" at bounding box center [110, 418] width 115 height 20
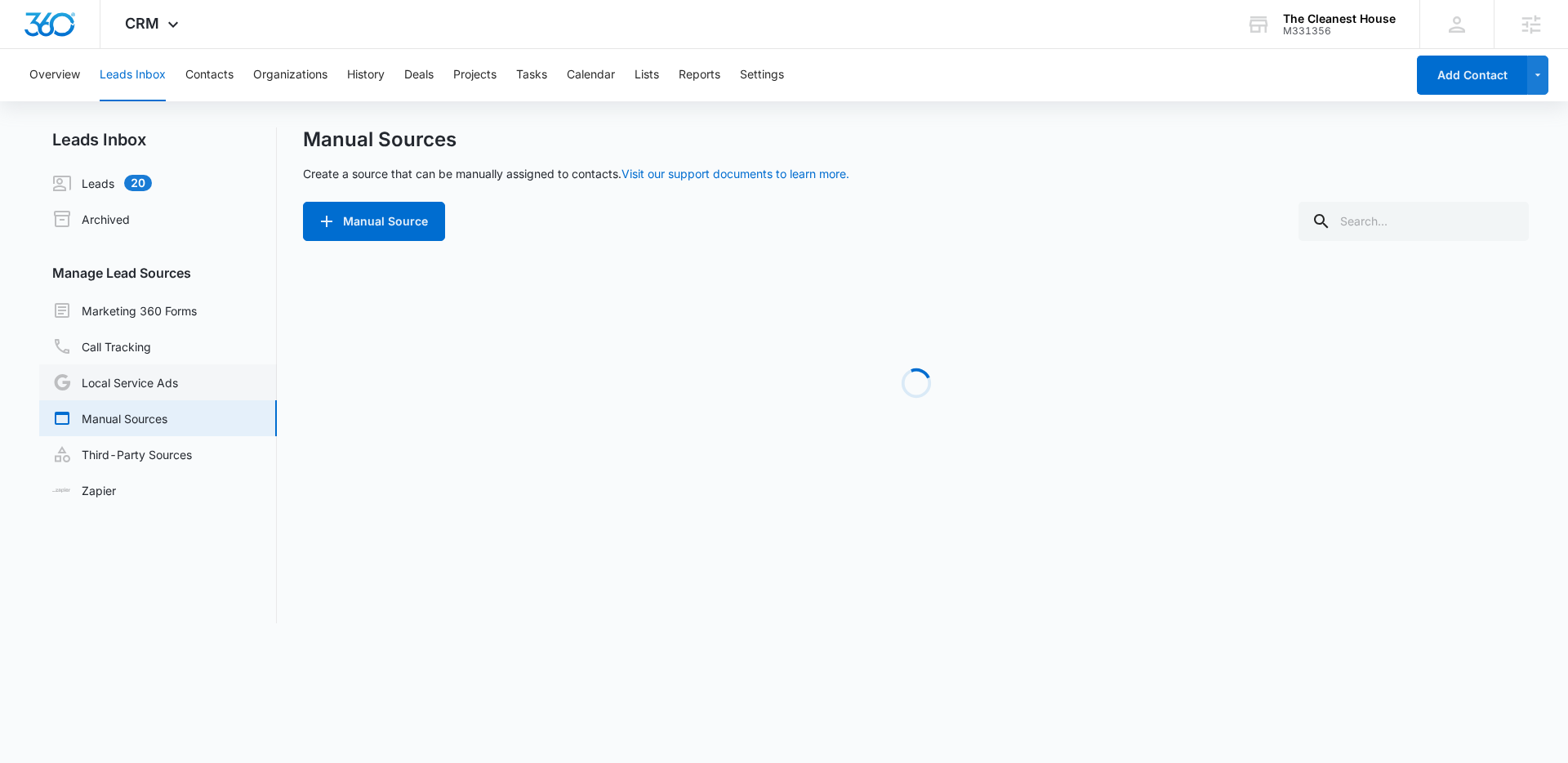
click at [161, 377] on link "Local Service Ads" at bounding box center [115, 382] width 125 height 20
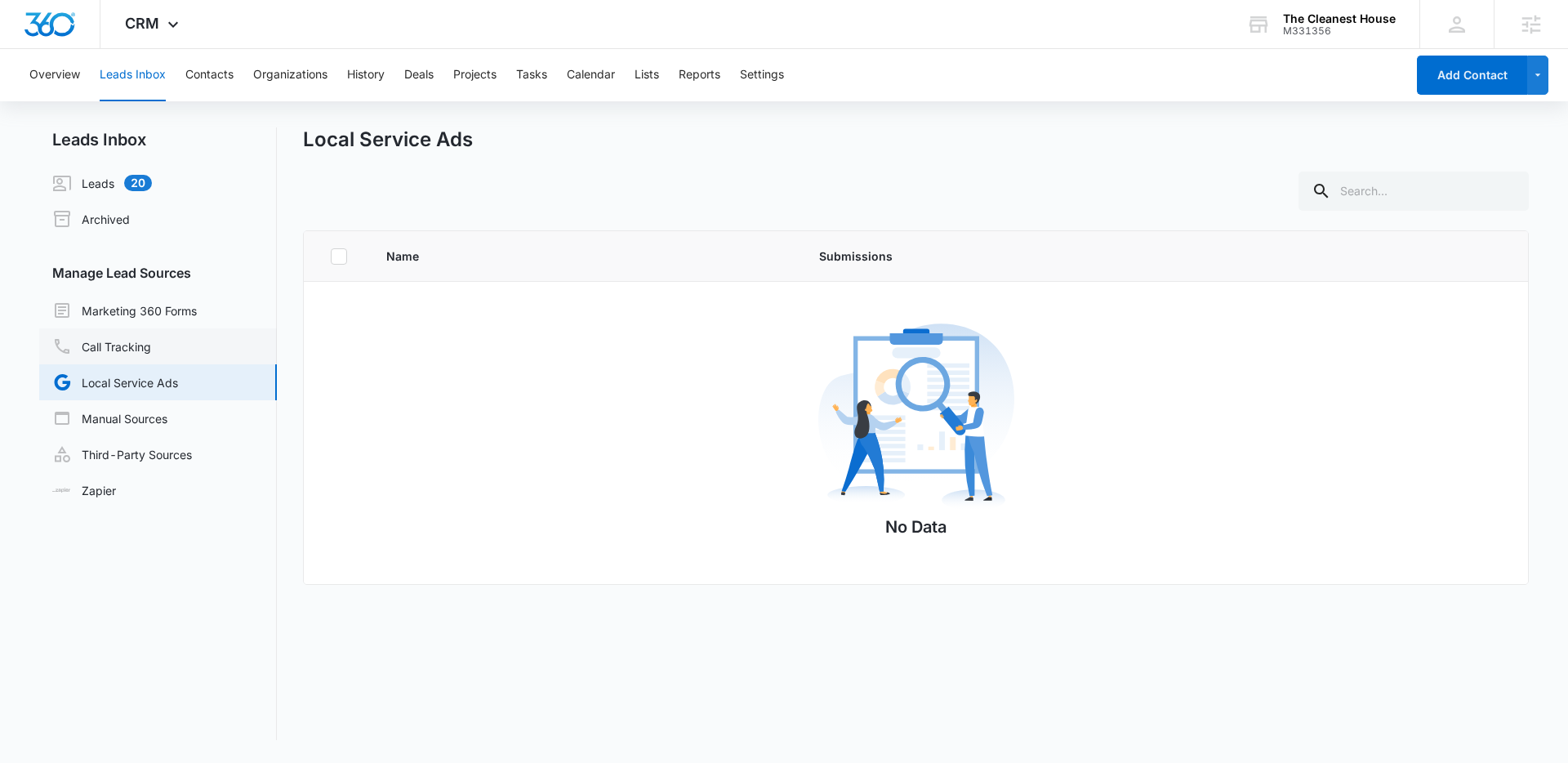
click at [151, 343] on link "Call Tracking" at bounding box center [101, 346] width 99 height 20
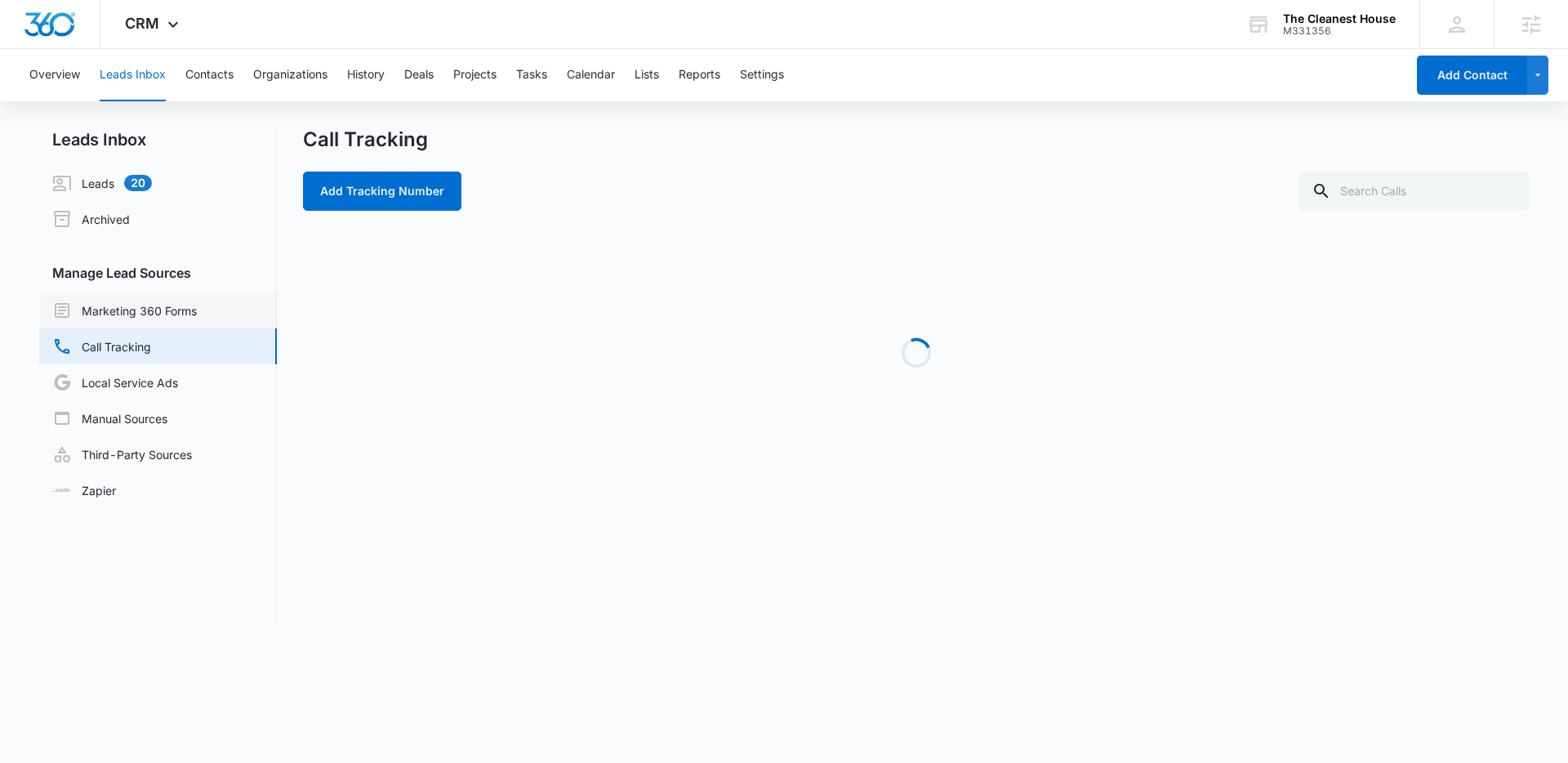
click at [183, 303] on link "Marketing 360 Forms" at bounding box center [125, 310] width 144 height 20
